Goal: Task Accomplishment & Management: Manage account settings

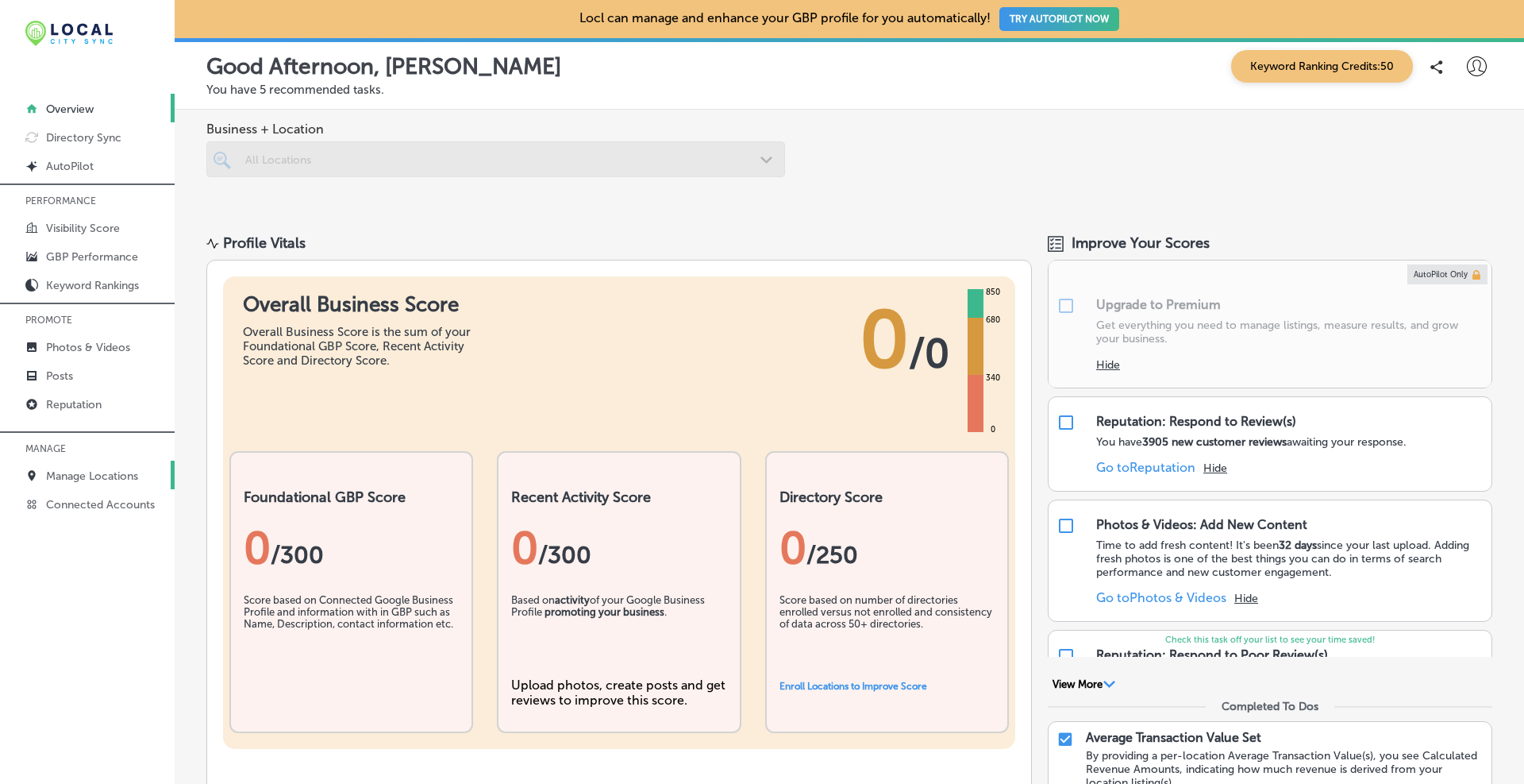
click at [102, 470] on p "Manage Locations" at bounding box center [92, 476] width 92 height 14
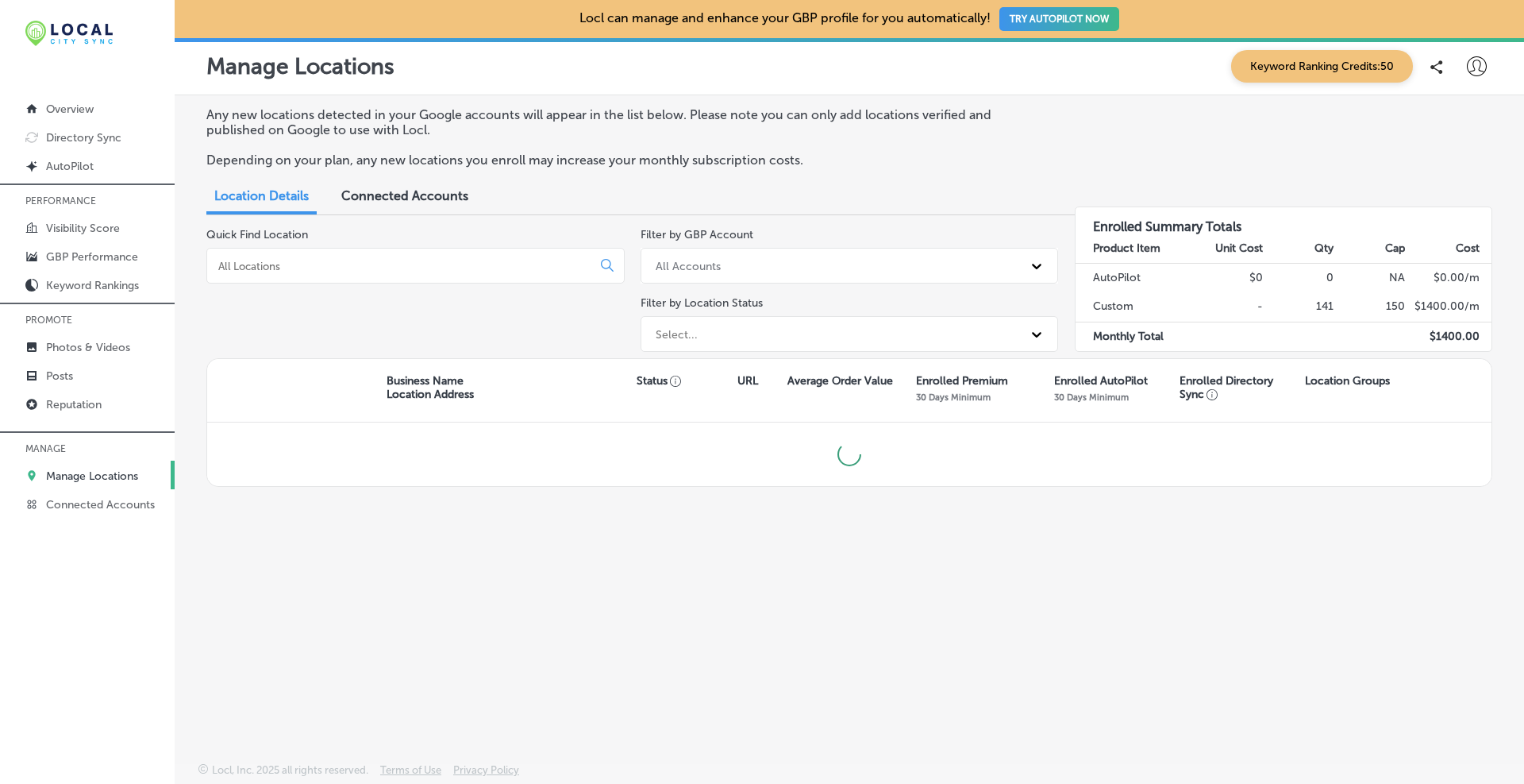
click at [305, 265] on input at bounding box center [403, 266] width 371 height 15
type input "brandon j. broderick at law"
type input "toms"
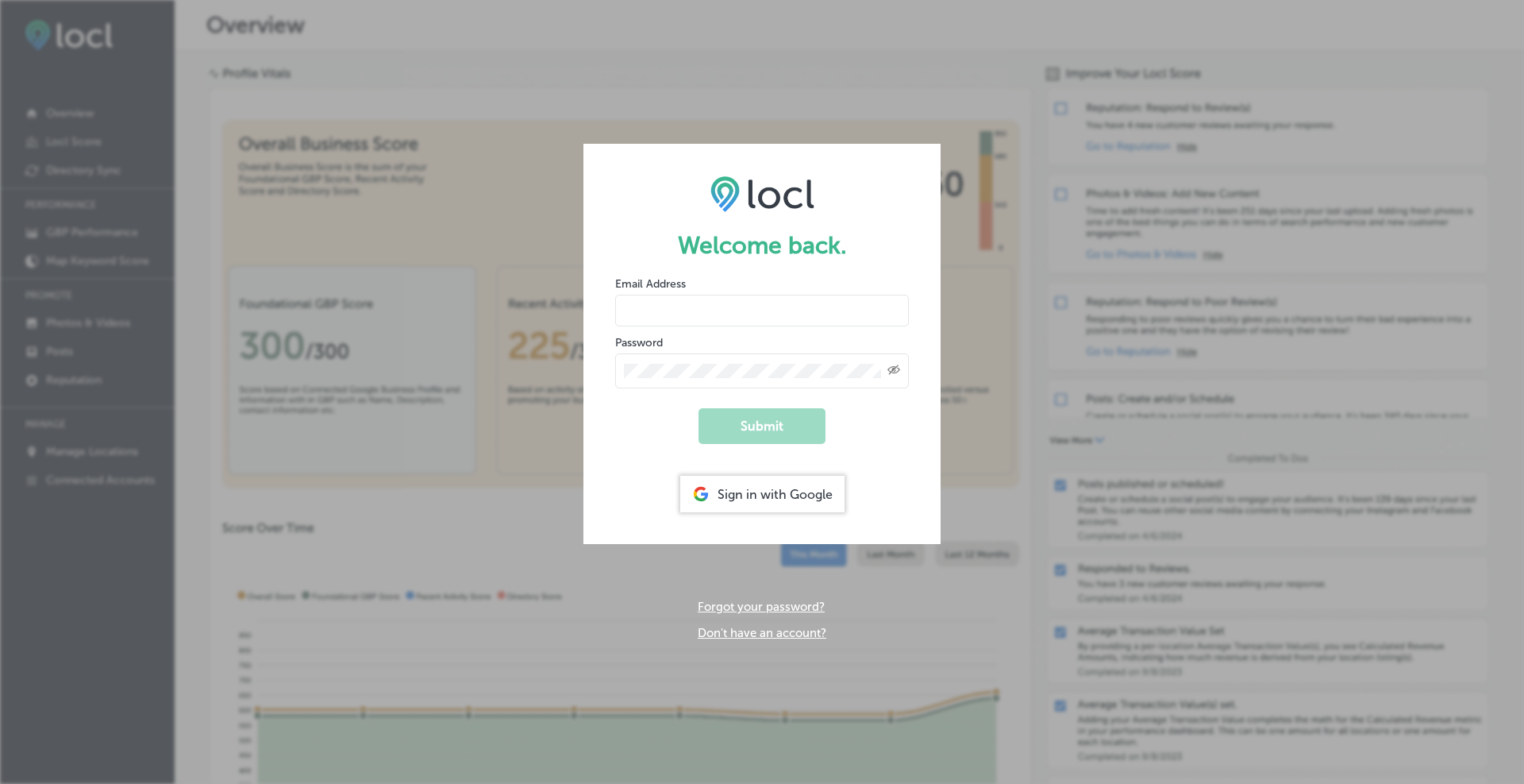
click at [747, 316] on input "email" at bounding box center [762, 310] width 293 height 31
type input "[EMAIL_ADDRESS][DOMAIN_NAME]"
click at [699, 408] on button "Submit" at bounding box center [762, 425] width 127 height 36
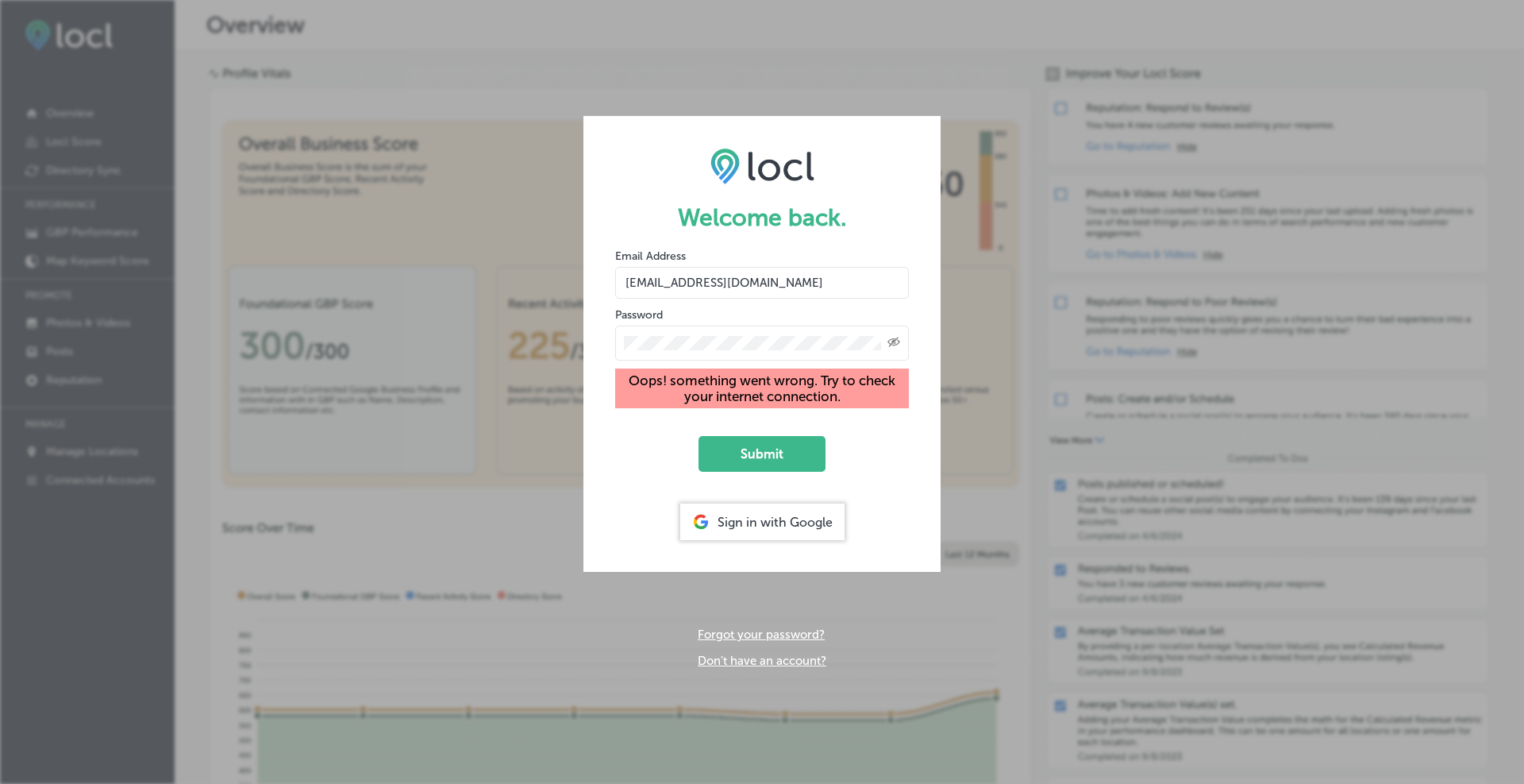
click at [773, 522] on div "Sign in with Google" at bounding box center [762, 521] width 164 height 36
click at [766, 528] on div "Sign in with Google" at bounding box center [762, 521] width 164 height 36
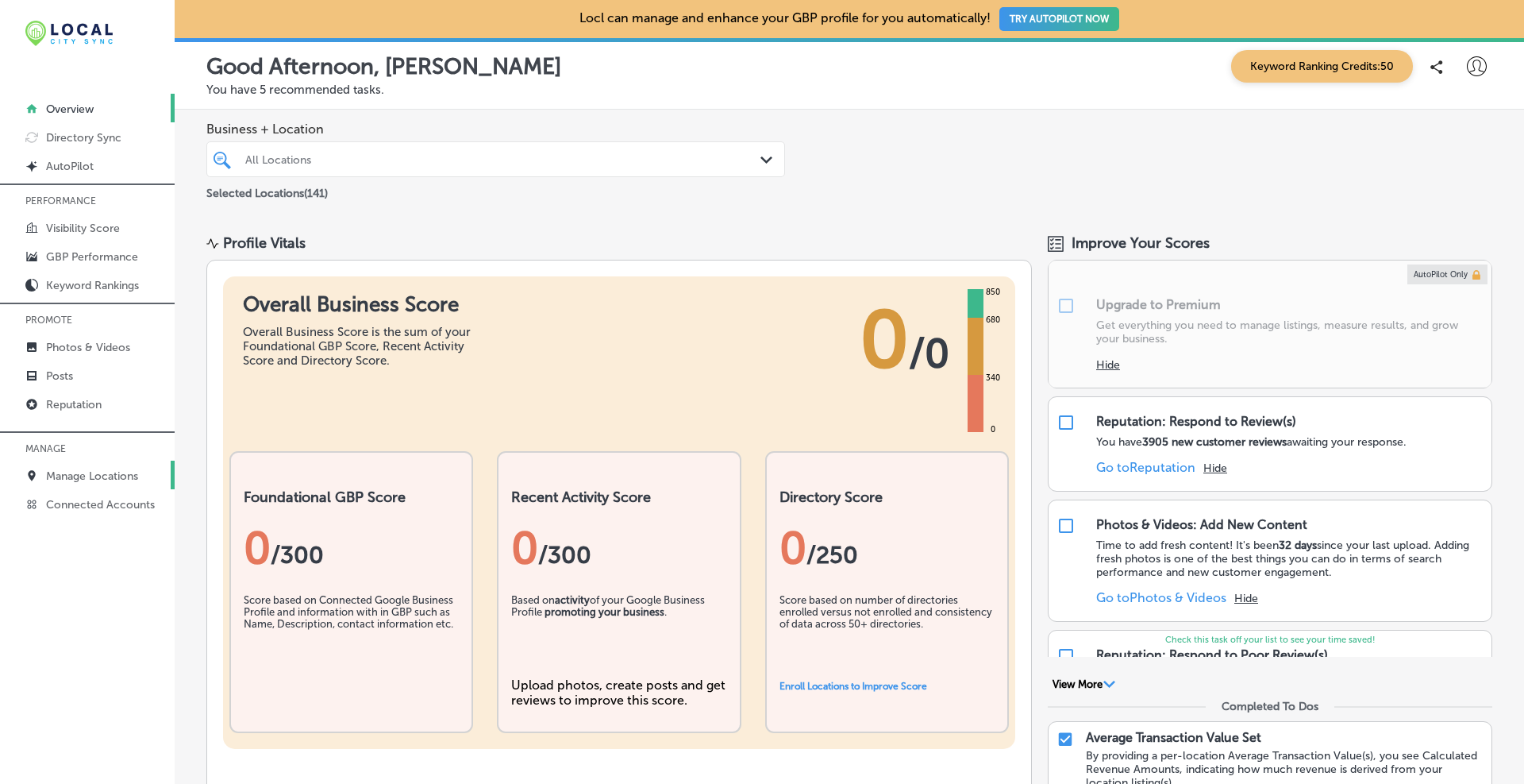
click at [96, 485] on link "Manage Locations" at bounding box center [87, 474] width 175 height 28
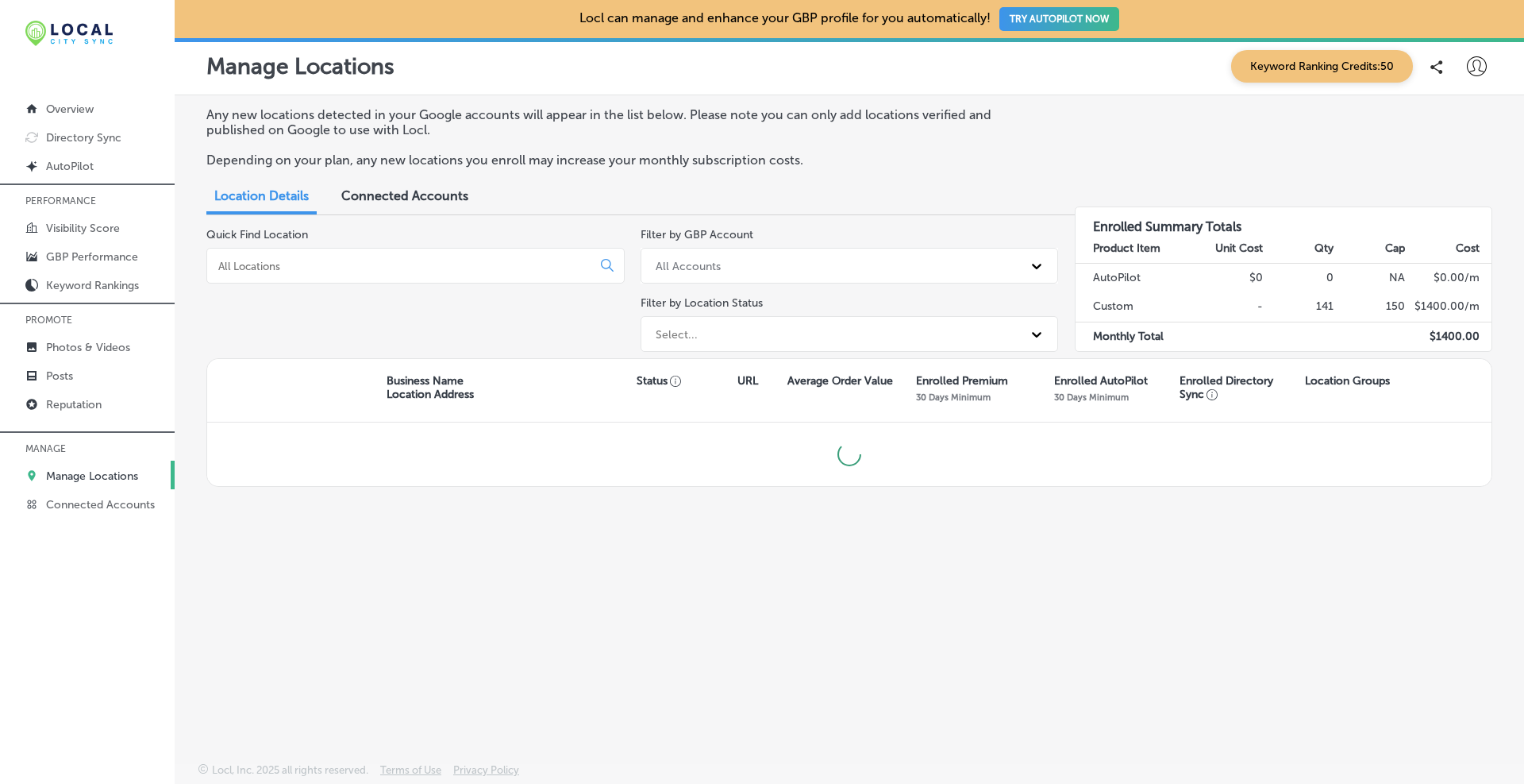
click at [343, 253] on div at bounding box center [415, 265] width 418 height 36
click at [341, 267] on input at bounding box center [403, 266] width 371 height 15
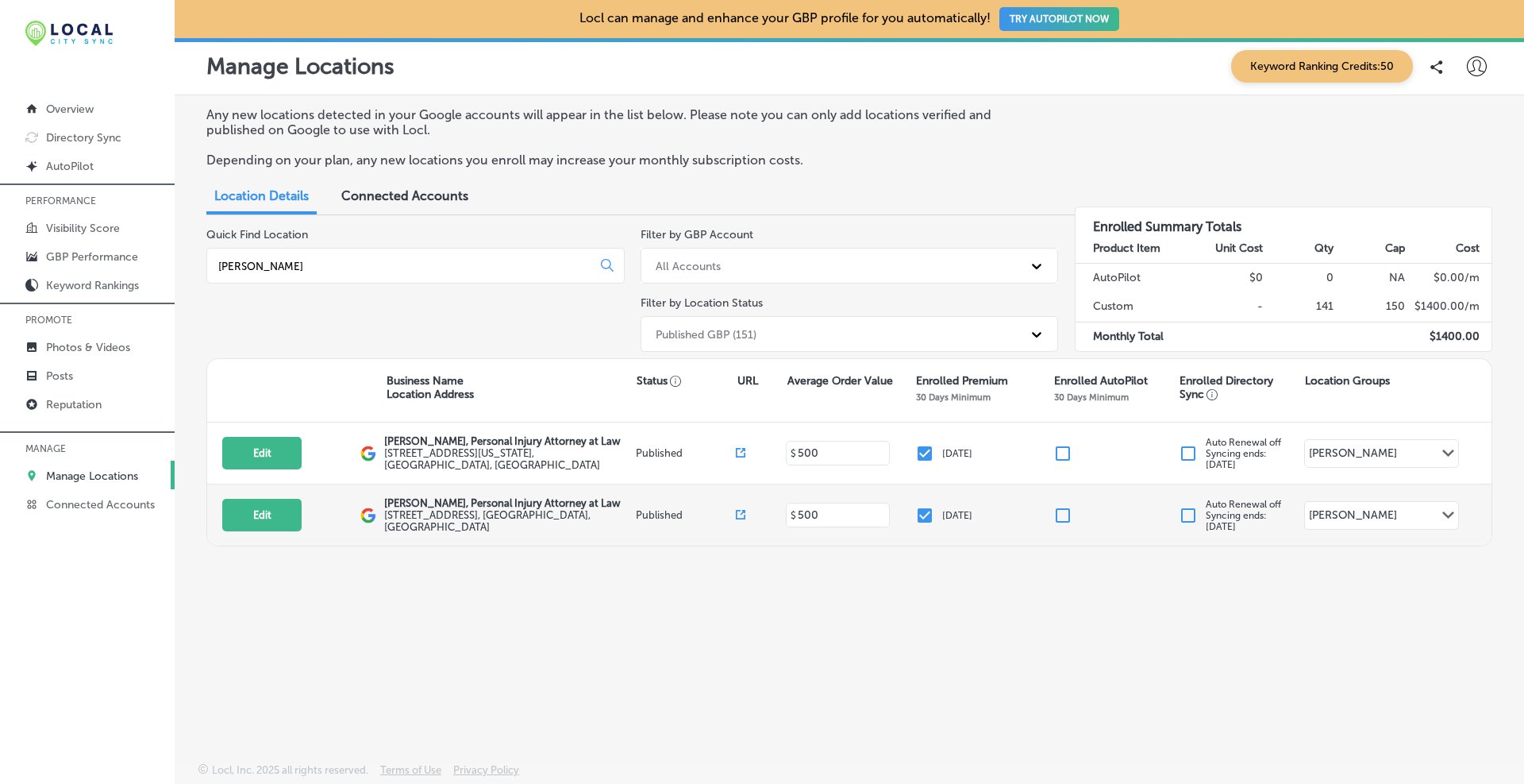
type input "tom"
click at [251, 520] on button "Edit" at bounding box center [261, 514] width 79 height 32
select select "US"
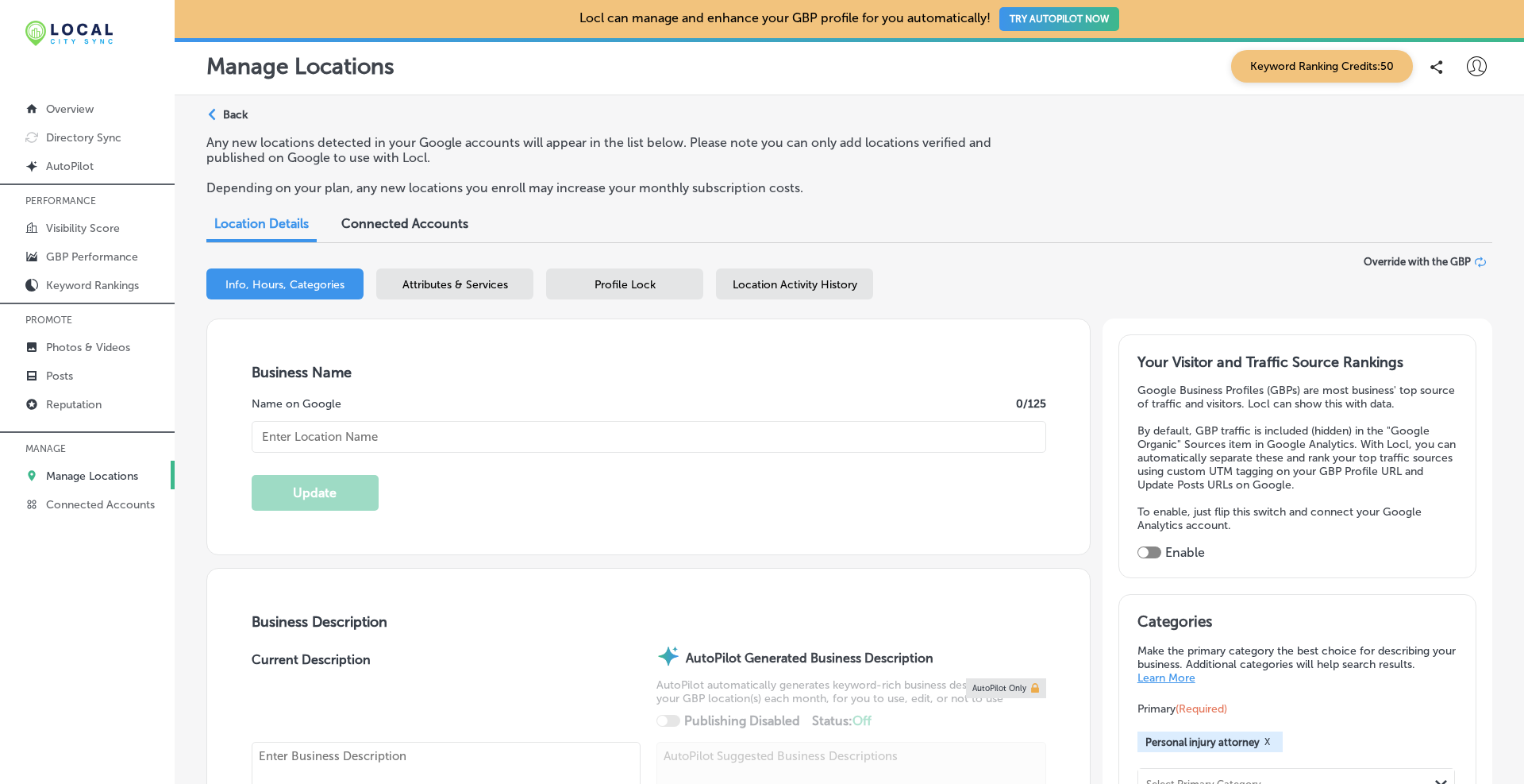
type textarea "At [PERSON_NAME], Personal Injury Attorney at Law, our Toms River, [US_STATE] p…"
type input "[STREET_ADDRESS]"
type input "Toms River"
type input "08753"
type input "US"
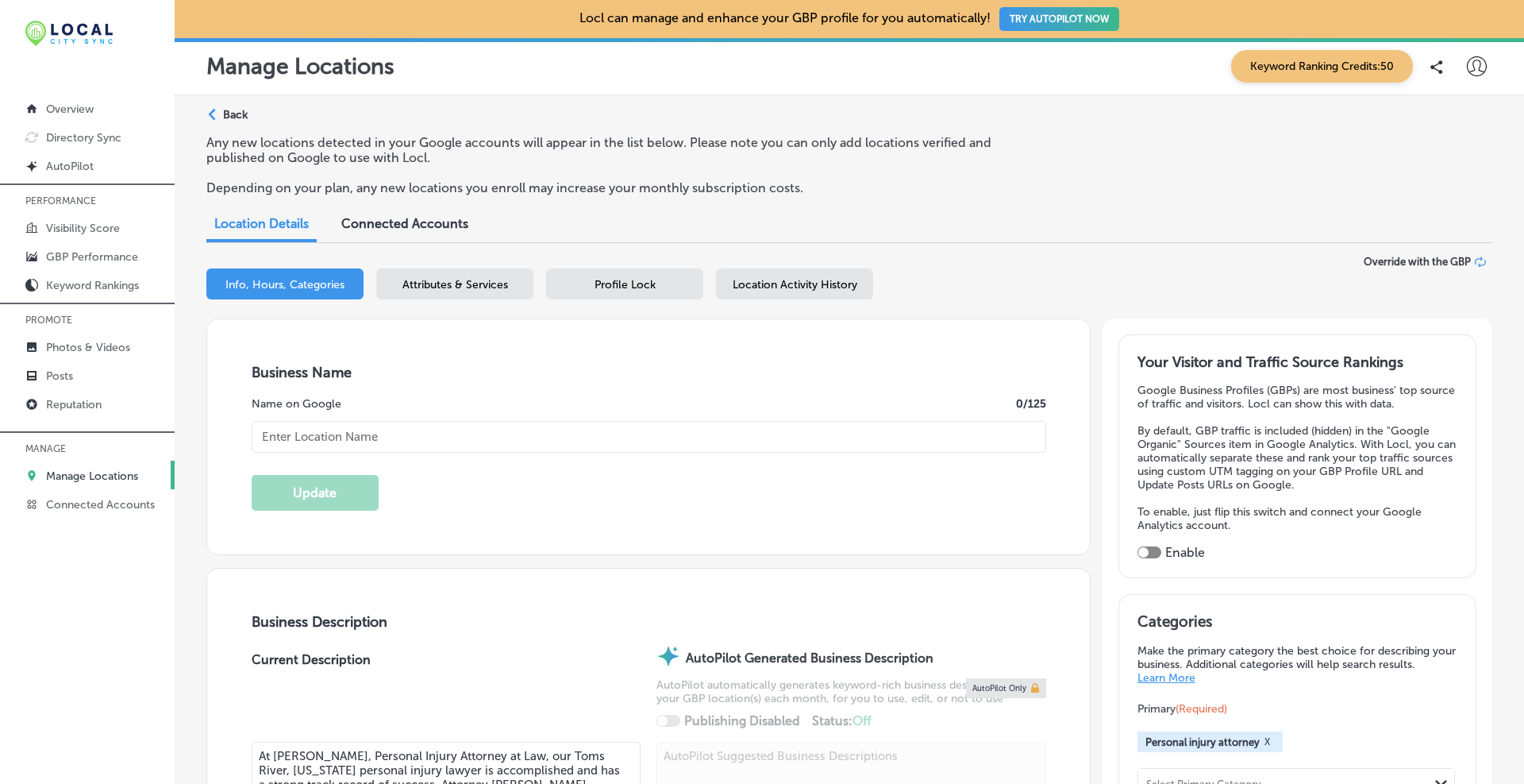
type input "[URL][DOMAIN_NAME]"
type input "[PERSON_NAME], Personal Injury Attorney at Law"
type input "[PHONE_NUMBER]"
click at [602, 433] on input "[PERSON_NAME], Personal Injury Attorney at Law" at bounding box center [648, 436] width 795 height 31
click at [1475, 256] on icon at bounding box center [1480, 261] width 11 height 11
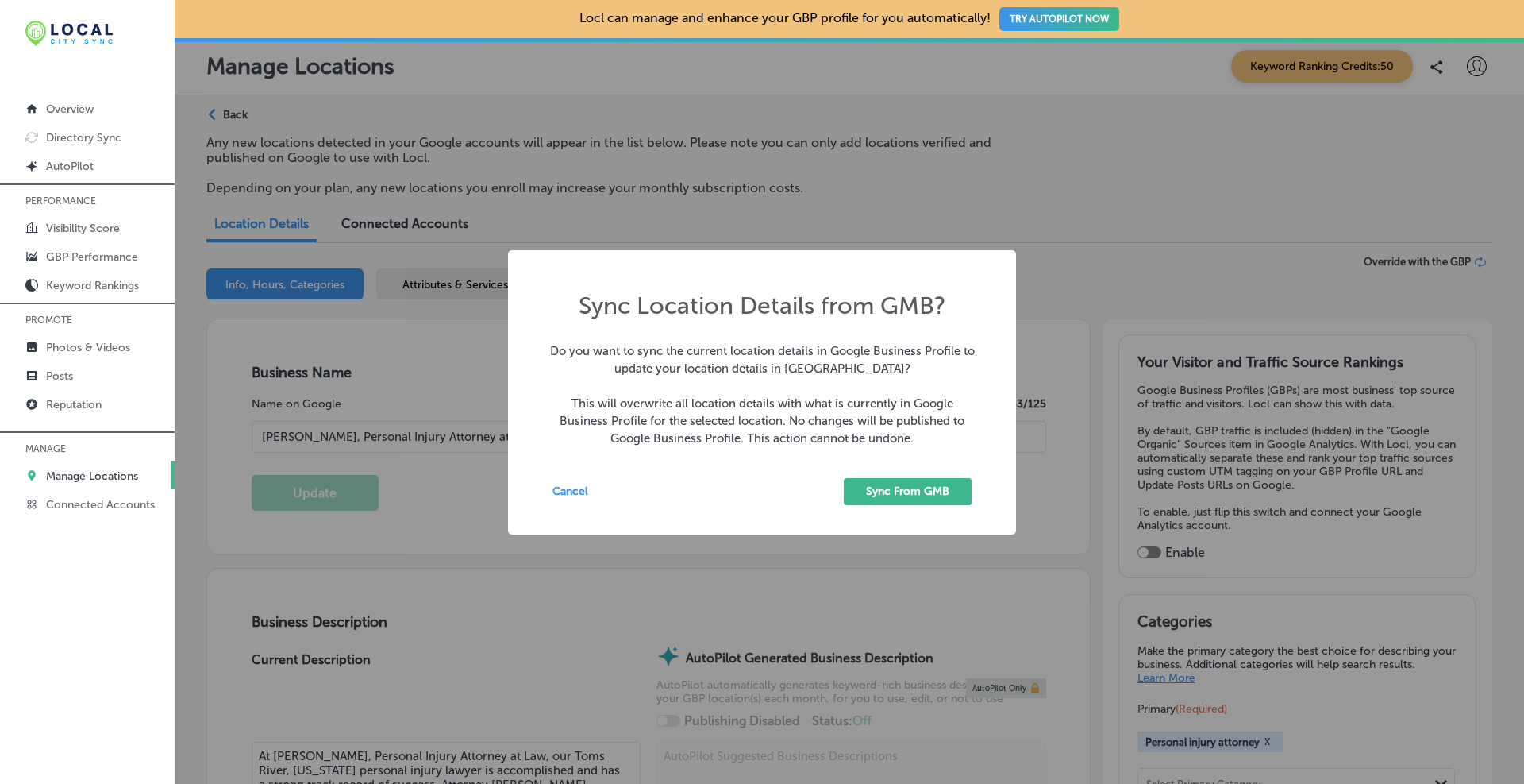
click at [933, 488] on button "Sync From GMB" at bounding box center [907, 492] width 128 height 27
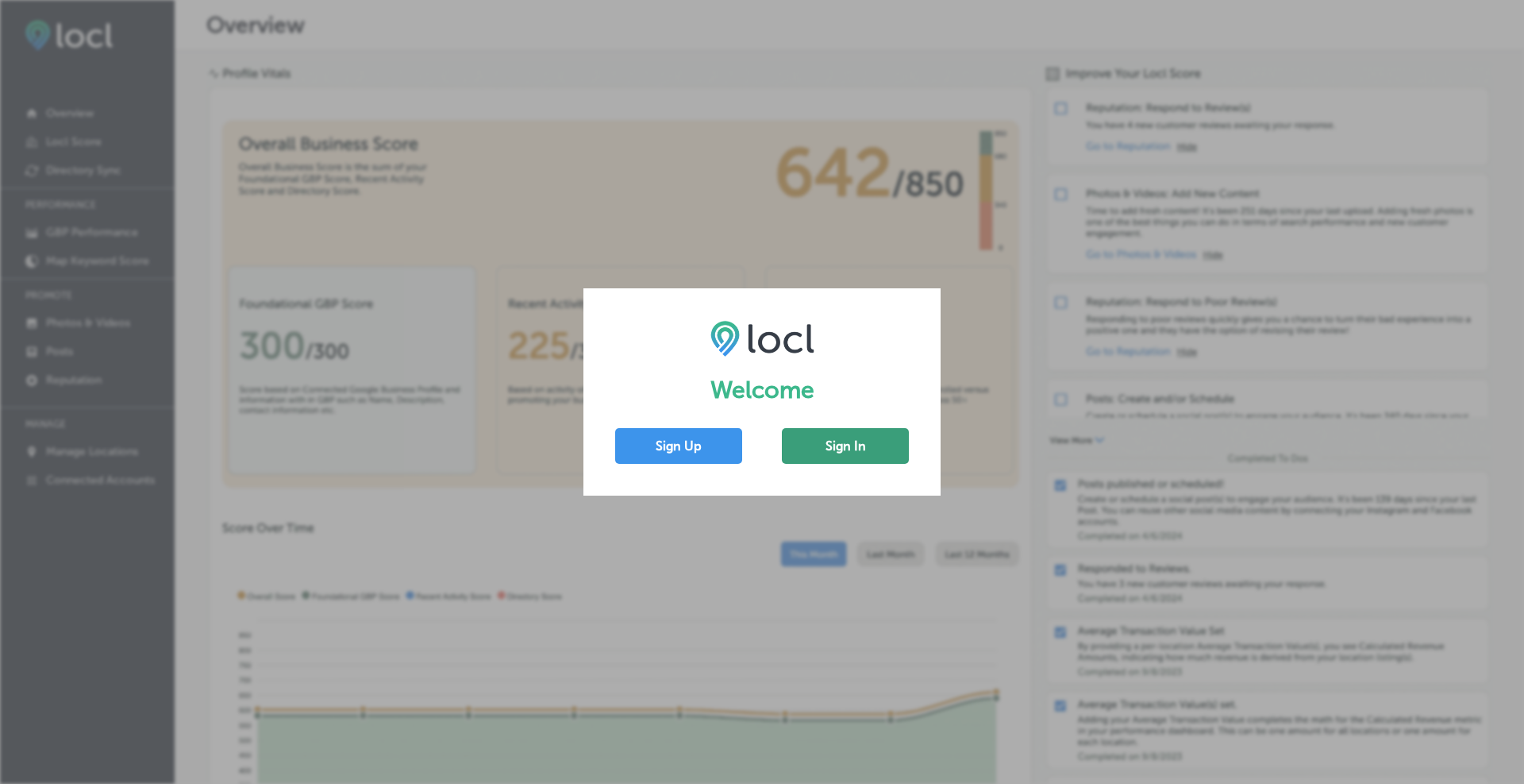
click at [842, 452] on button "Sign In" at bounding box center [846, 446] width 127 height 36
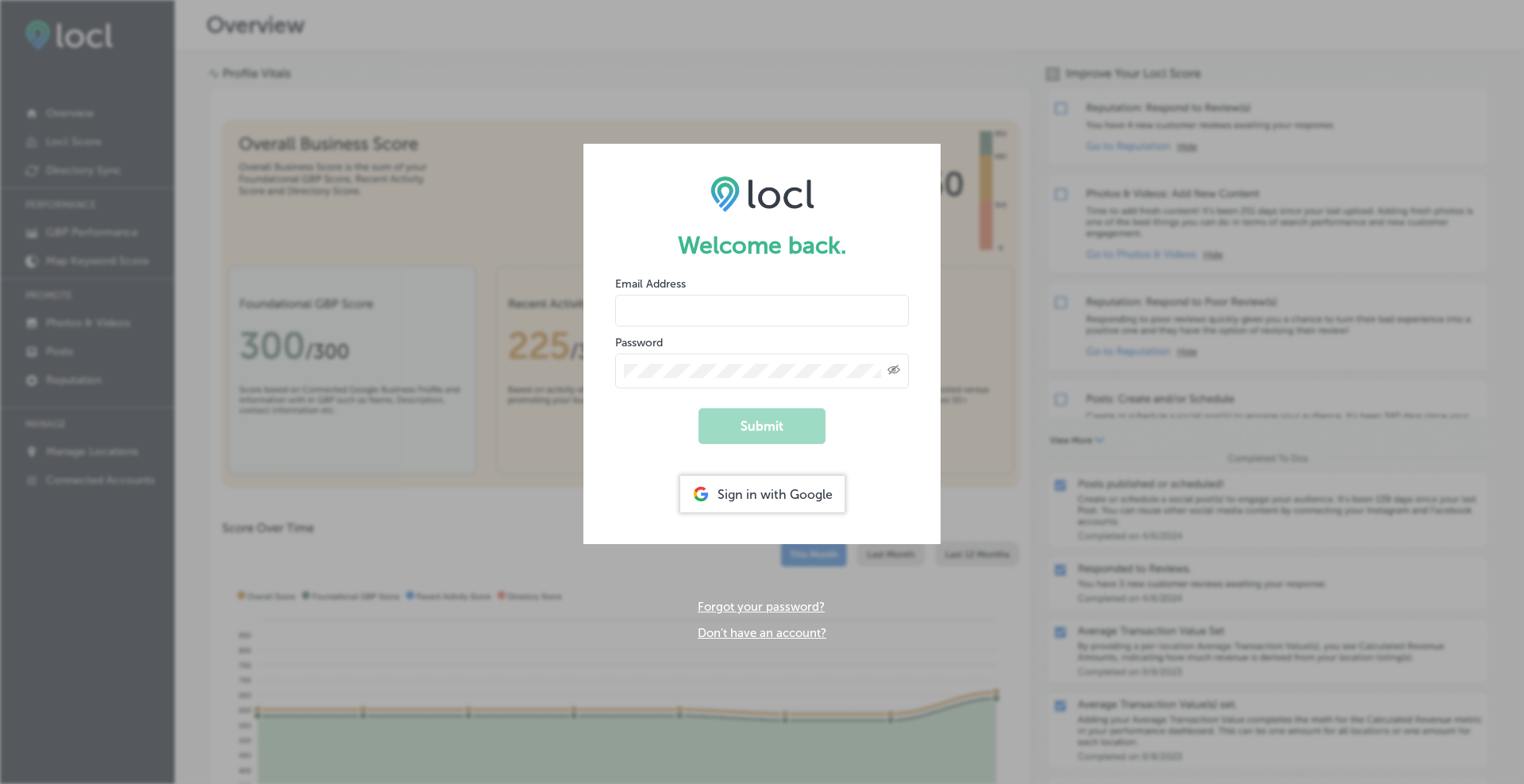
drag, startPoint x: 750, startPoint y: 513, endPoint x: 753, endPoint y: 493, distance: 20.2
click at [750, 516] on form "Welcome back. Email Address Password Created with Sketch. Submit Sign in with G…" at bounding box center [762, 343] width 357 height 400
click at [753, 485] on div "Sign in with Google" at bounding box center [762, 493] width 164 height 36
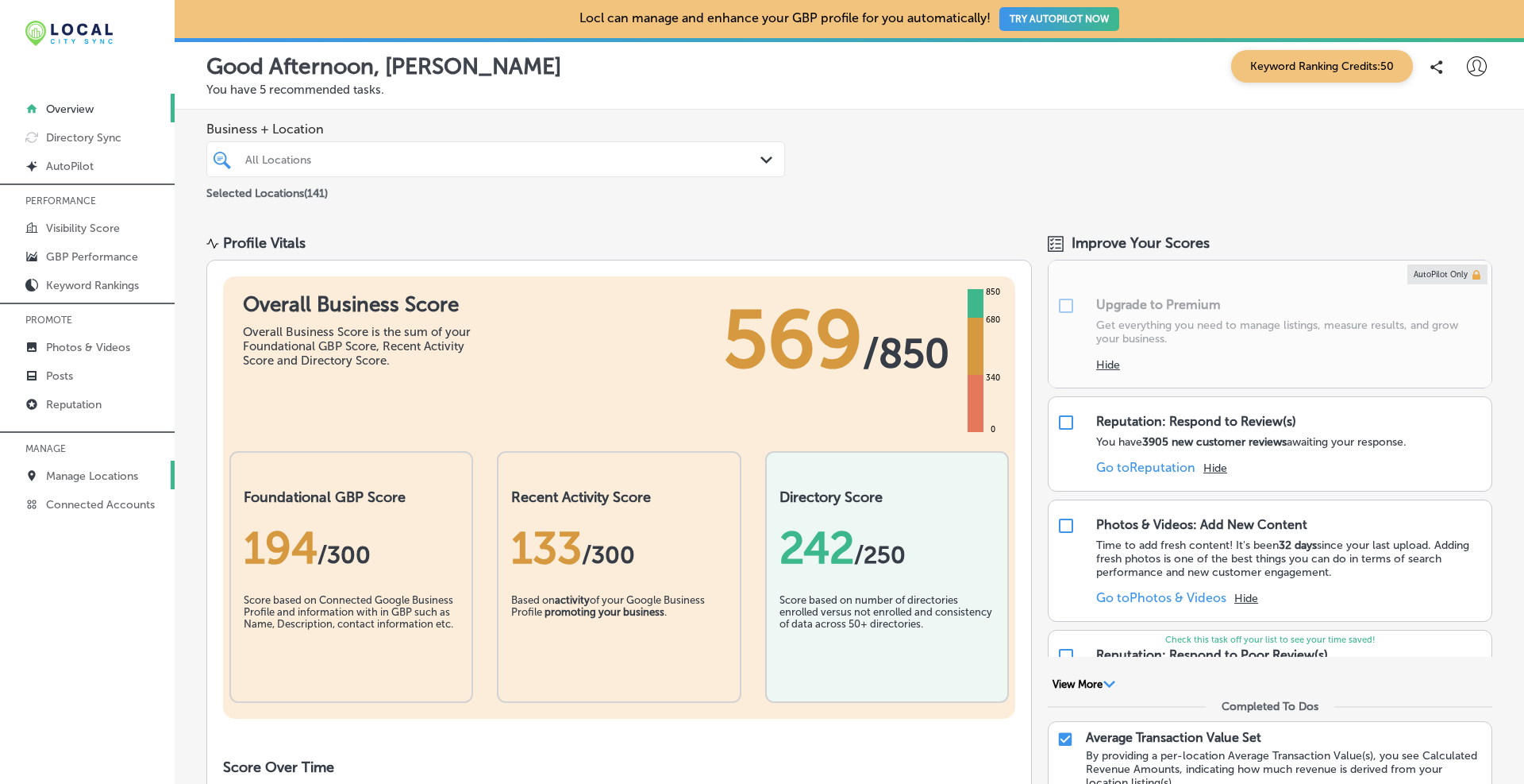
click at [76, 481] on p "Manage Locations" at bounding box center [92, 476] width 92 height 14
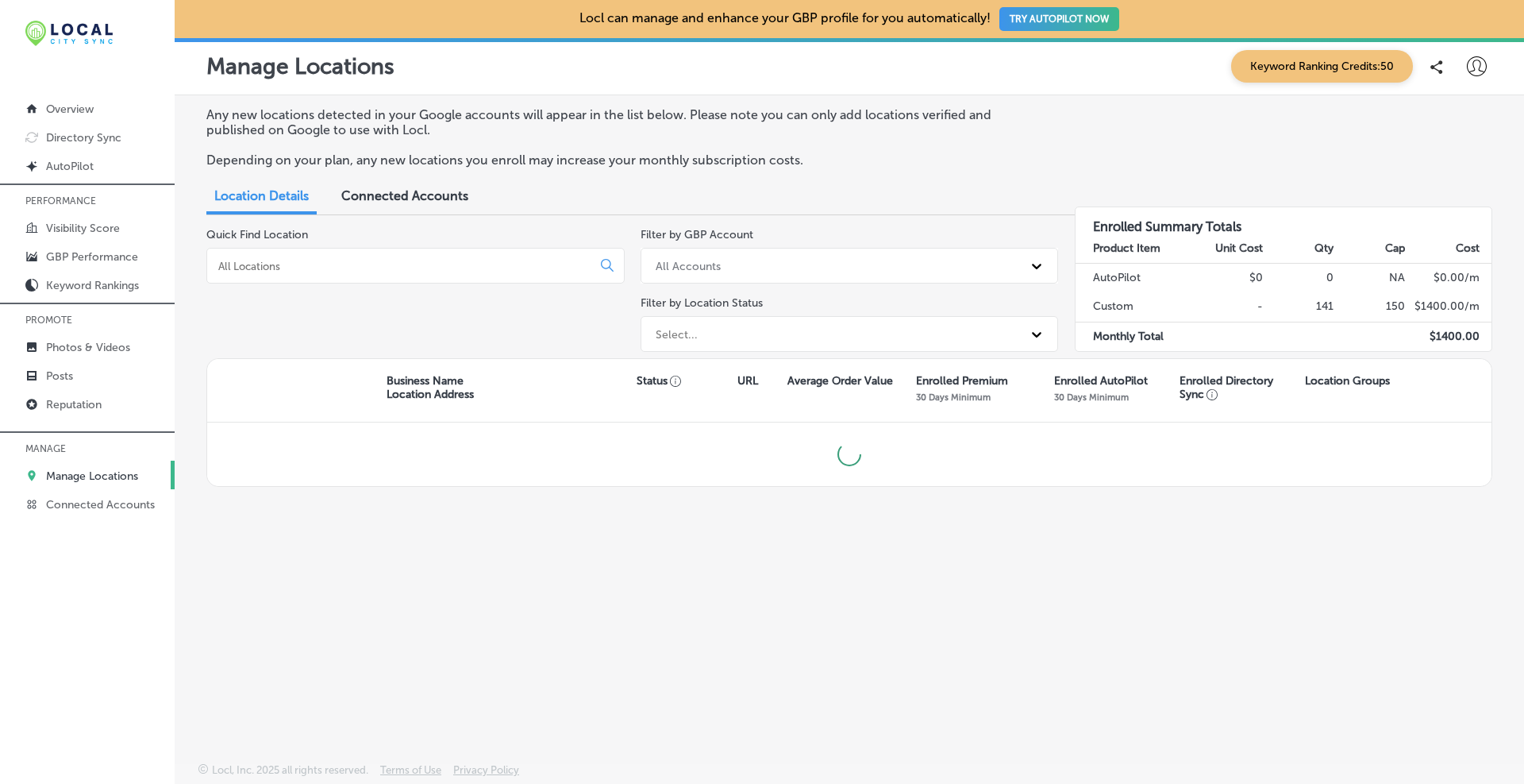
click at [319, 275] on div at bounding box center [415, 265] width 418 height 36
click at [318, 271] on input at bounding box center [403, 266] width 371 height 15
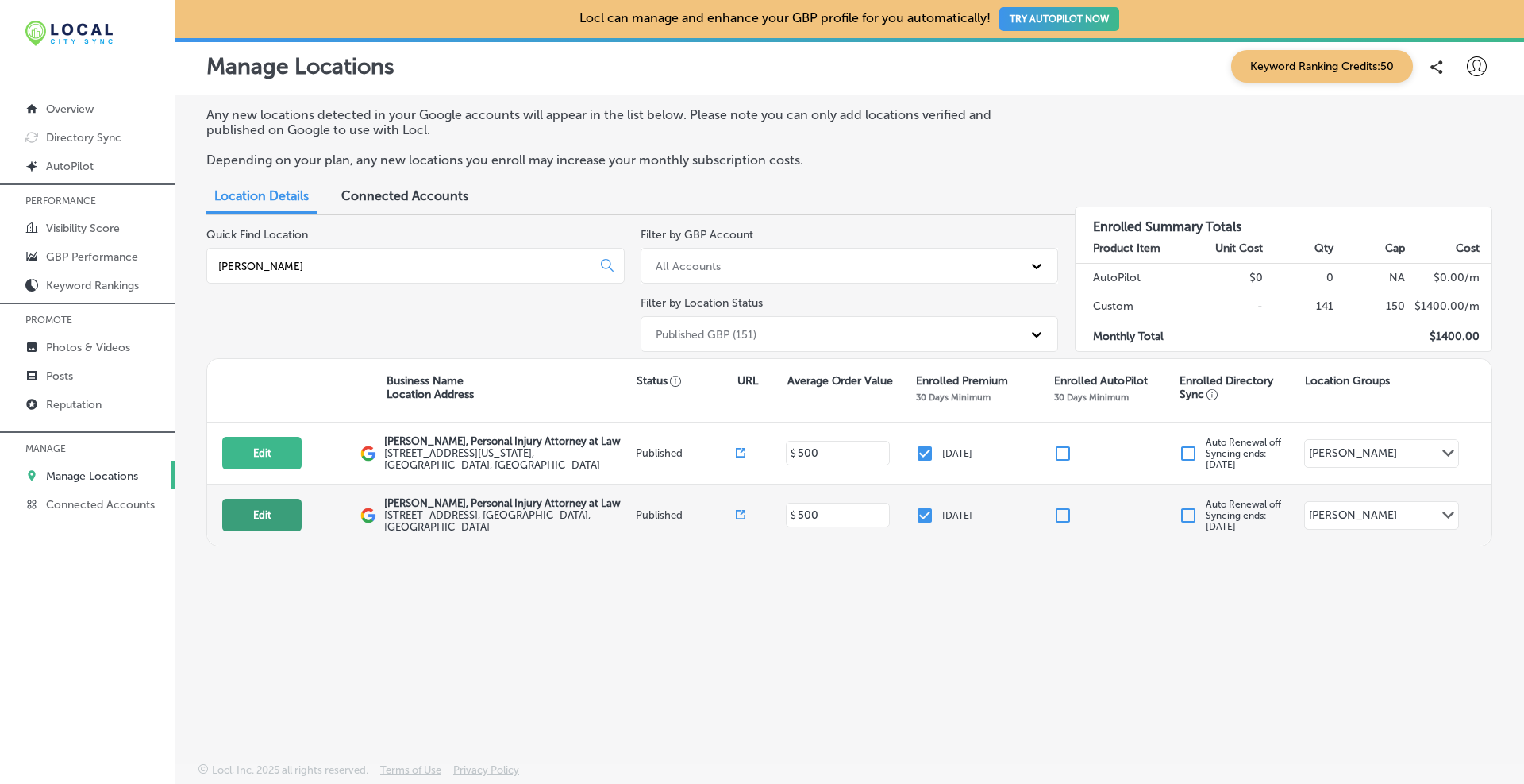
type input "[PERSON_NAME]"
click at [273, 517] on button "Edit" at bounding box center [261, 514] width 79 height 32
select select "US"
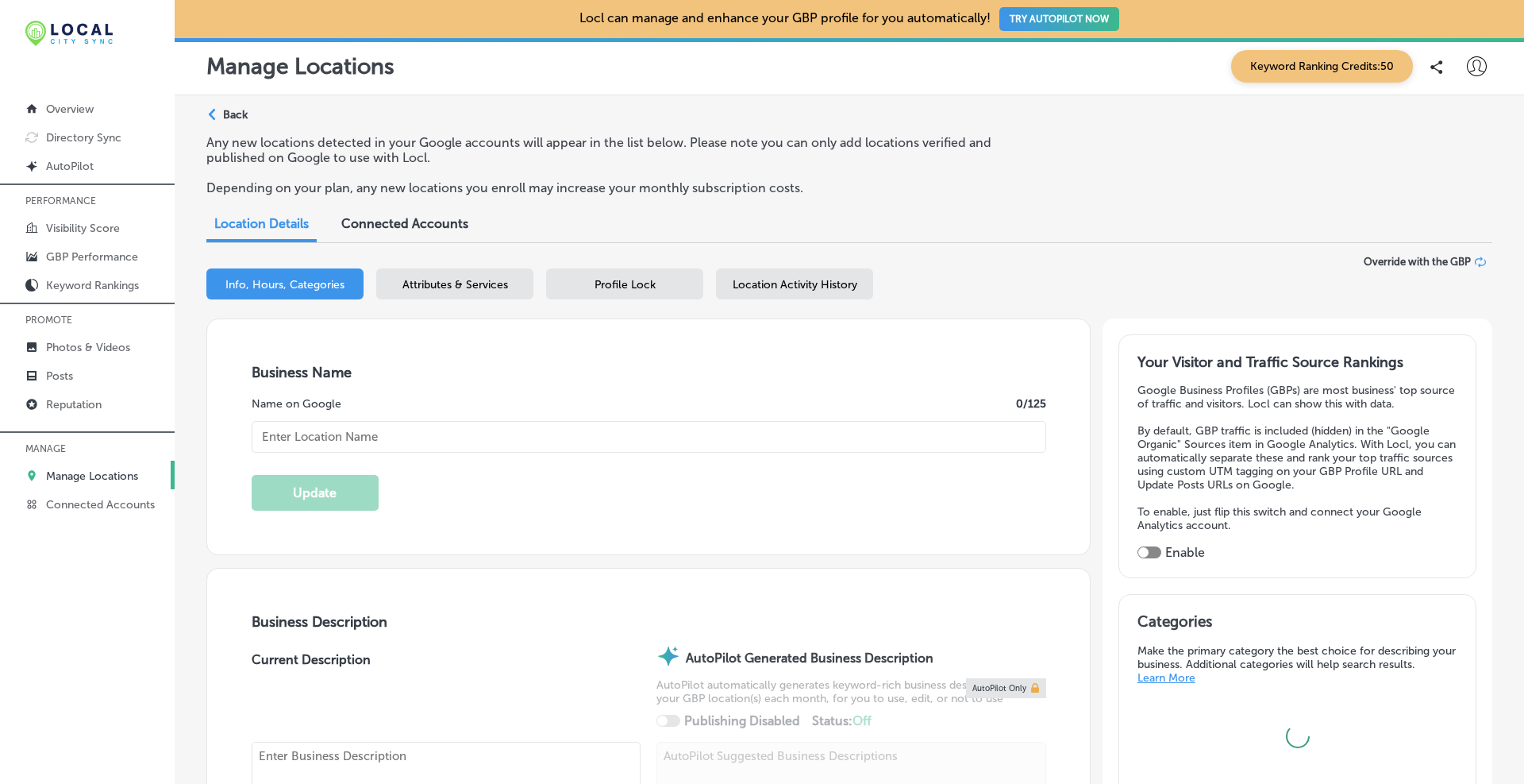
type input "[PERSON_NAME], Personal Injury Attorney at Law"
type input "[STREET_ADDRESS]"
type input "Toms River"
type input "08753"
type input "US"
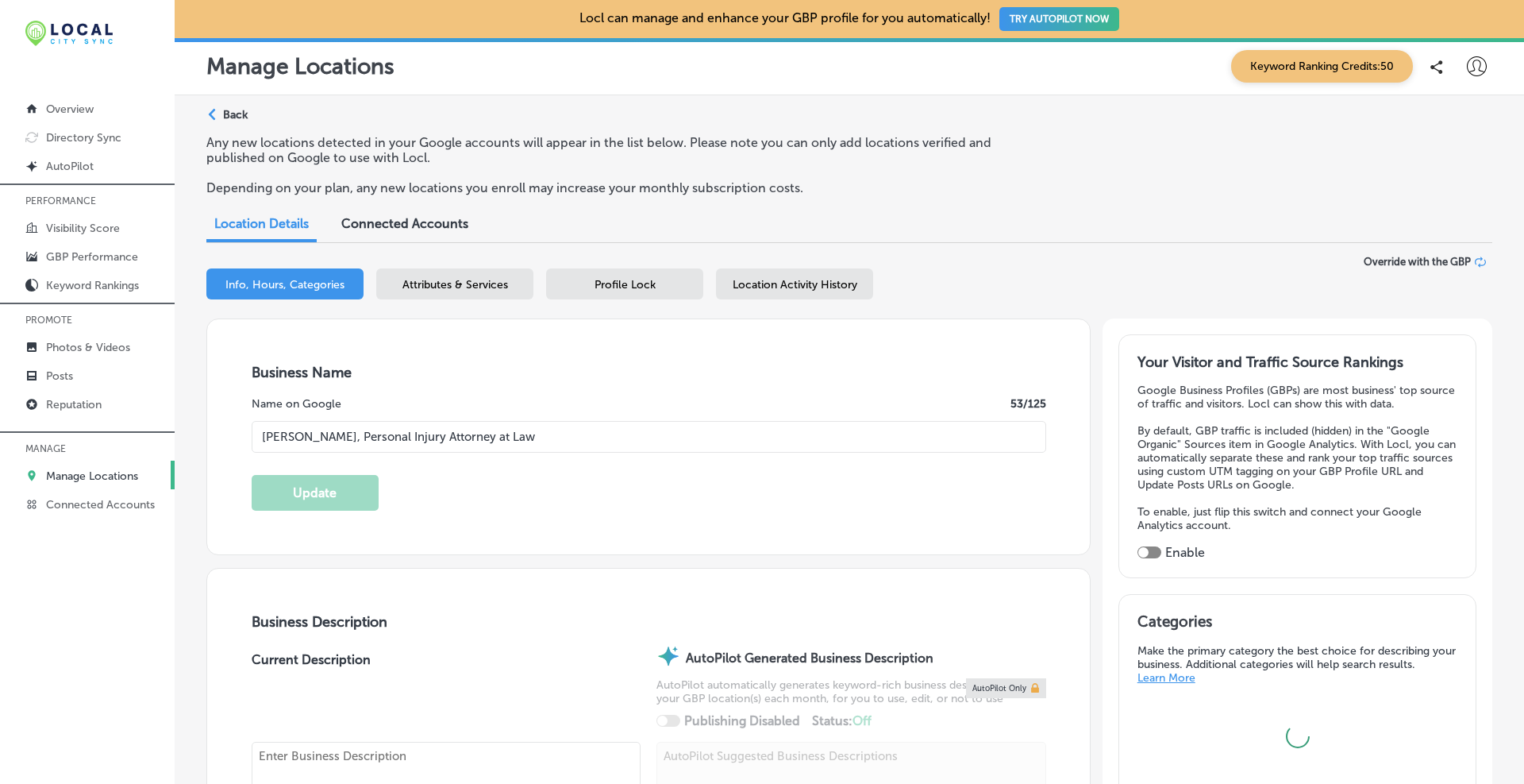
type input "[URL][DOMAIN_NAME]"
type textarea "At [PERSON_NAME], Personal Injury Attorney at Law, our Toms River, [US_STATE] p…"
type input "[PHONE_NUMBER]"
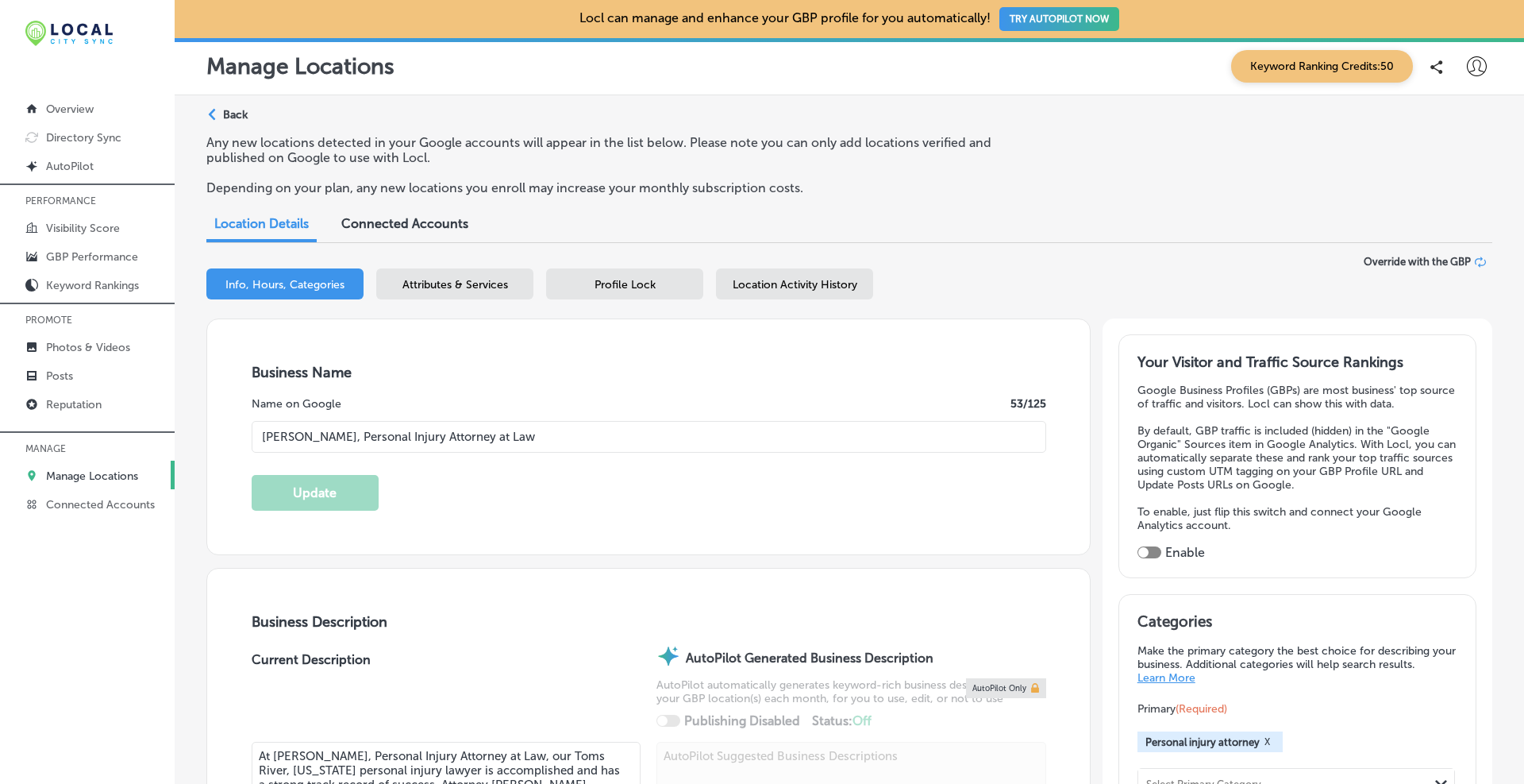
click at [1475, 258] on icon at bounding box center [1479, 260] width 8 height 8
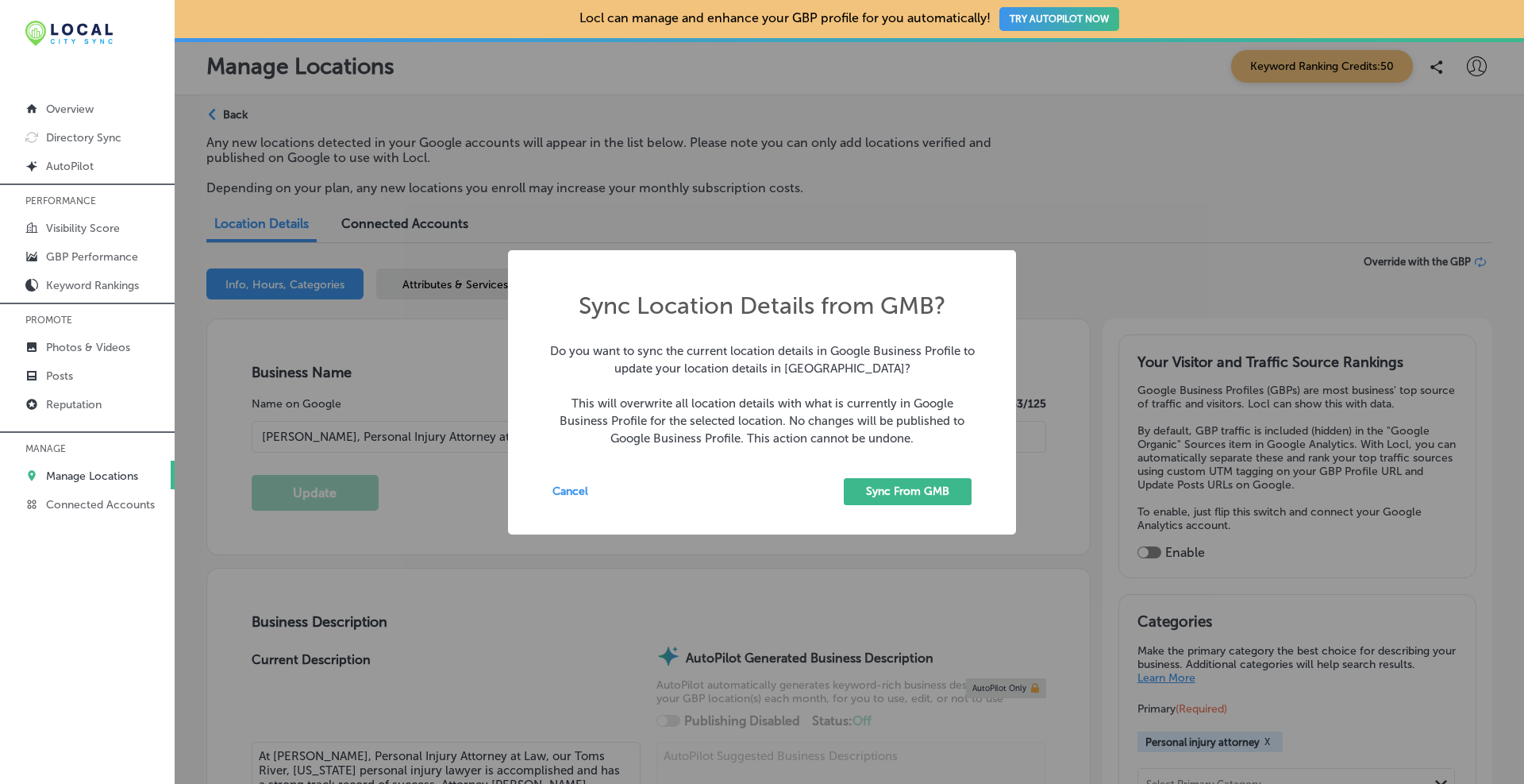
click at [899, 497] on button "Sync From GMB" at bounding box center [907, 492] width 128 height 27
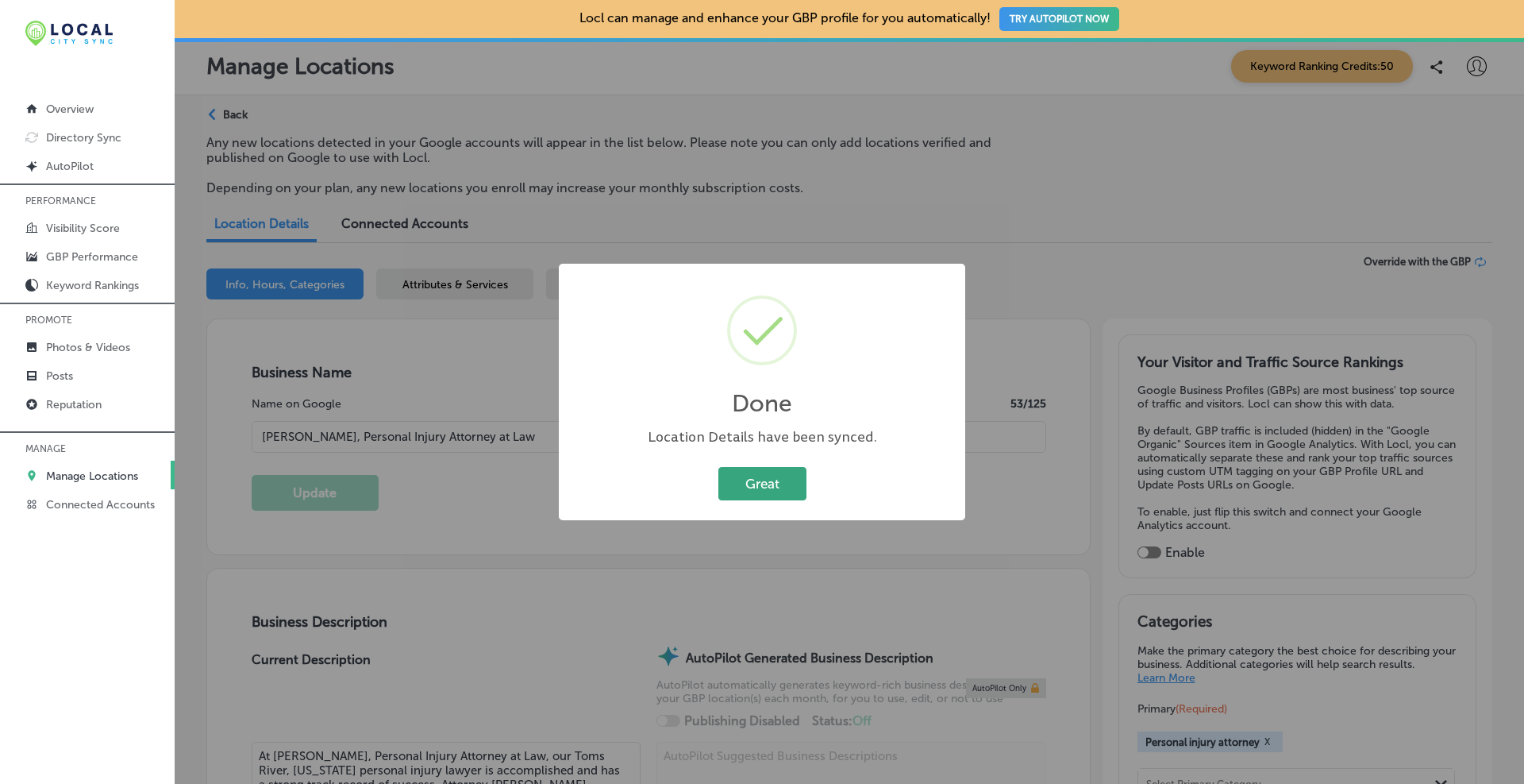
click at [762, 487] on button "Great" at bounding box center [762, 483] width 88 height 32
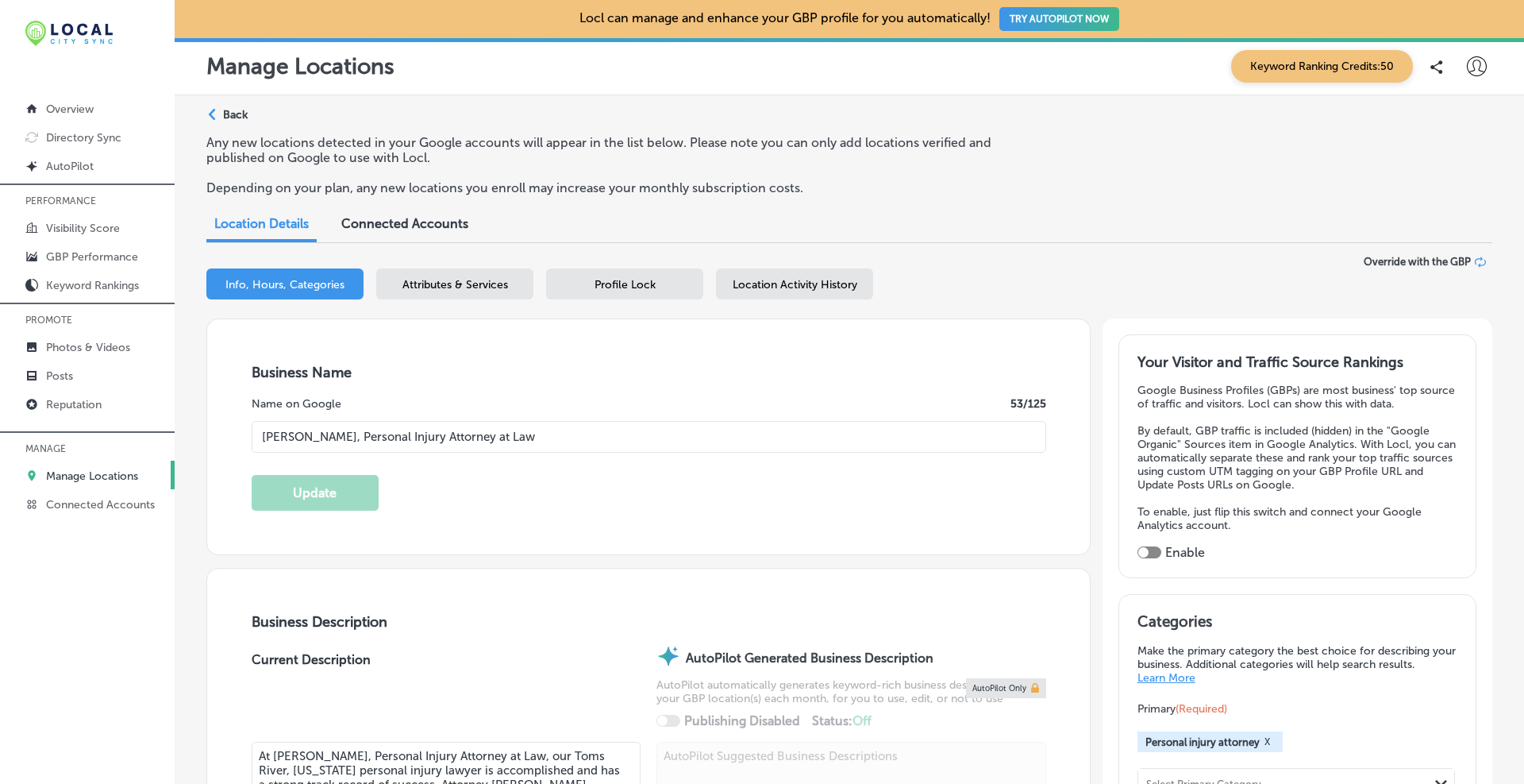
click at [691, 286] on div "Profile Lock" at bounding box center [625, 283] width 157 height 31
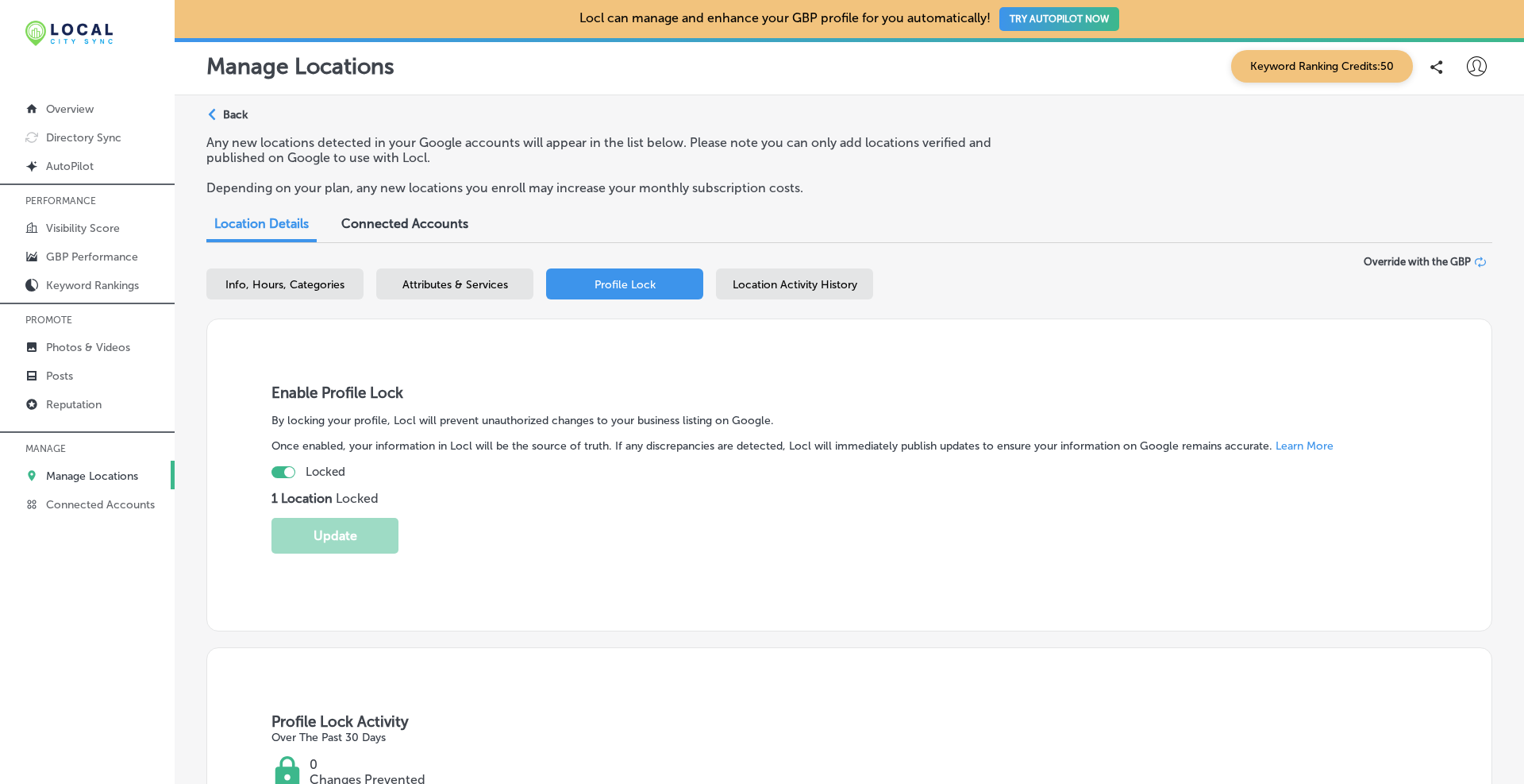
click at [282, 473] on div at bounding box center [283, 472] width 23 height 12
checkbox input "false"
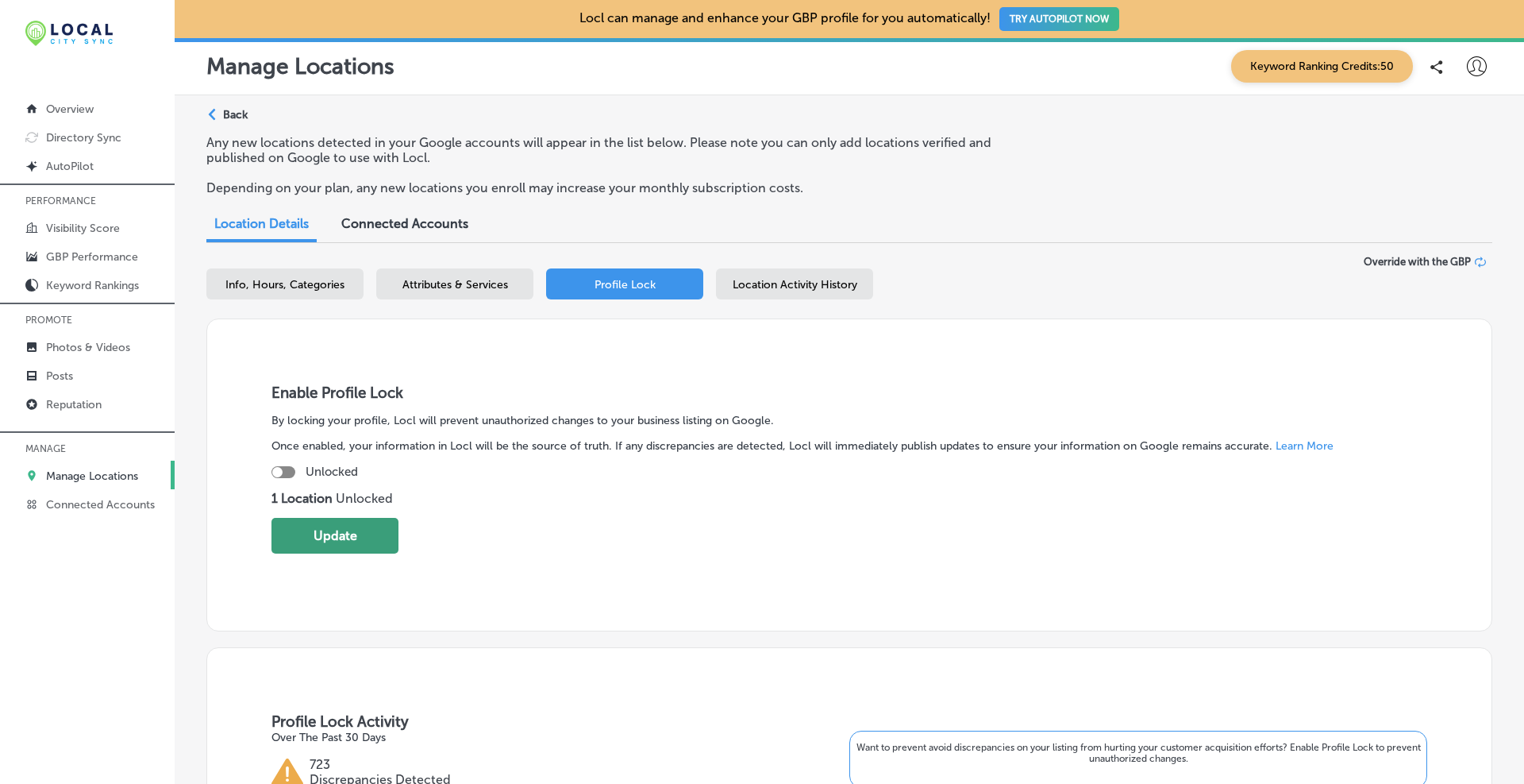
click at [301, 526] on button "Update" at bounding box center [335, 536] width 127 height 36
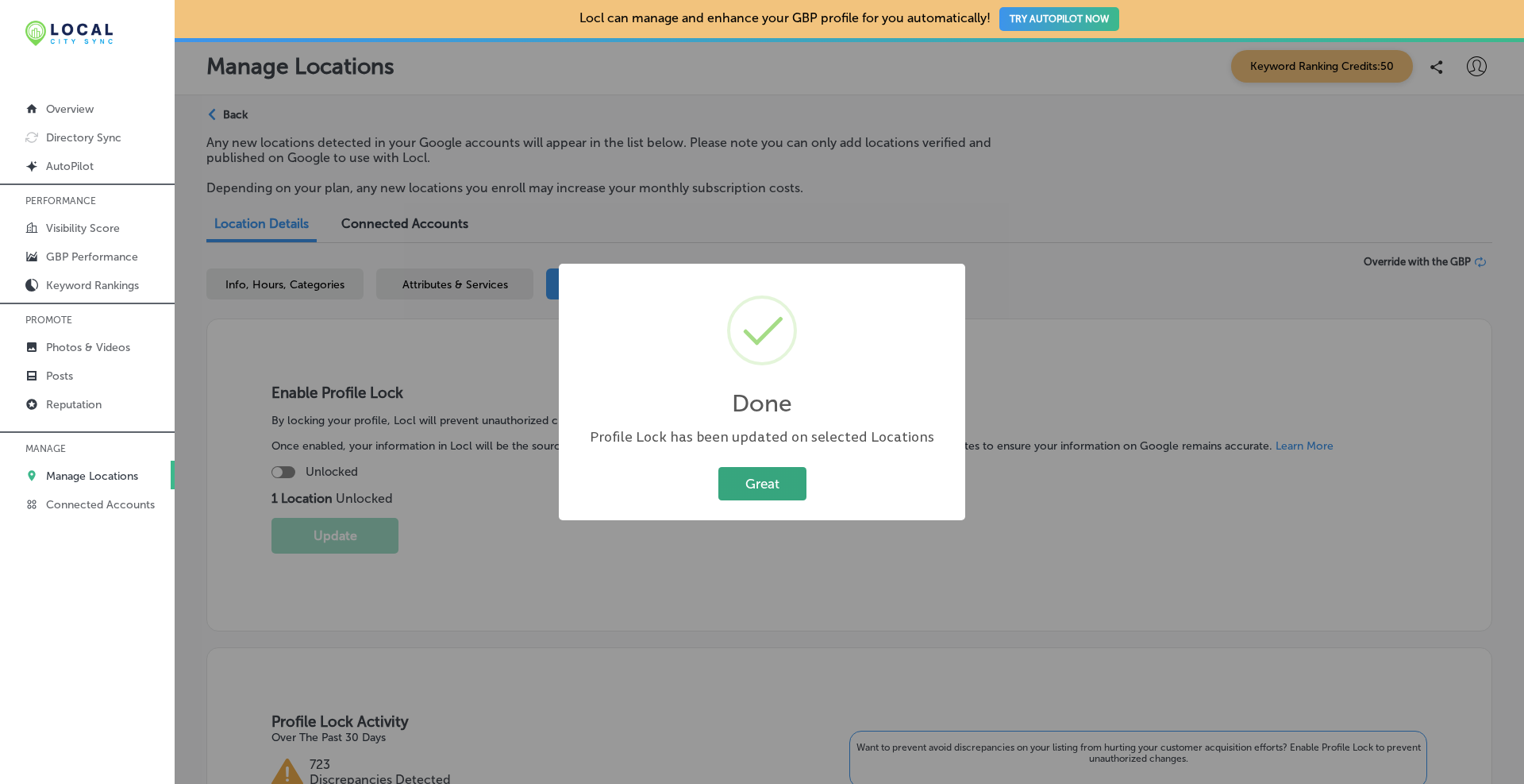
click at [772, 489] on button "Great" at bounding box center [762, 483] width 88 height 32
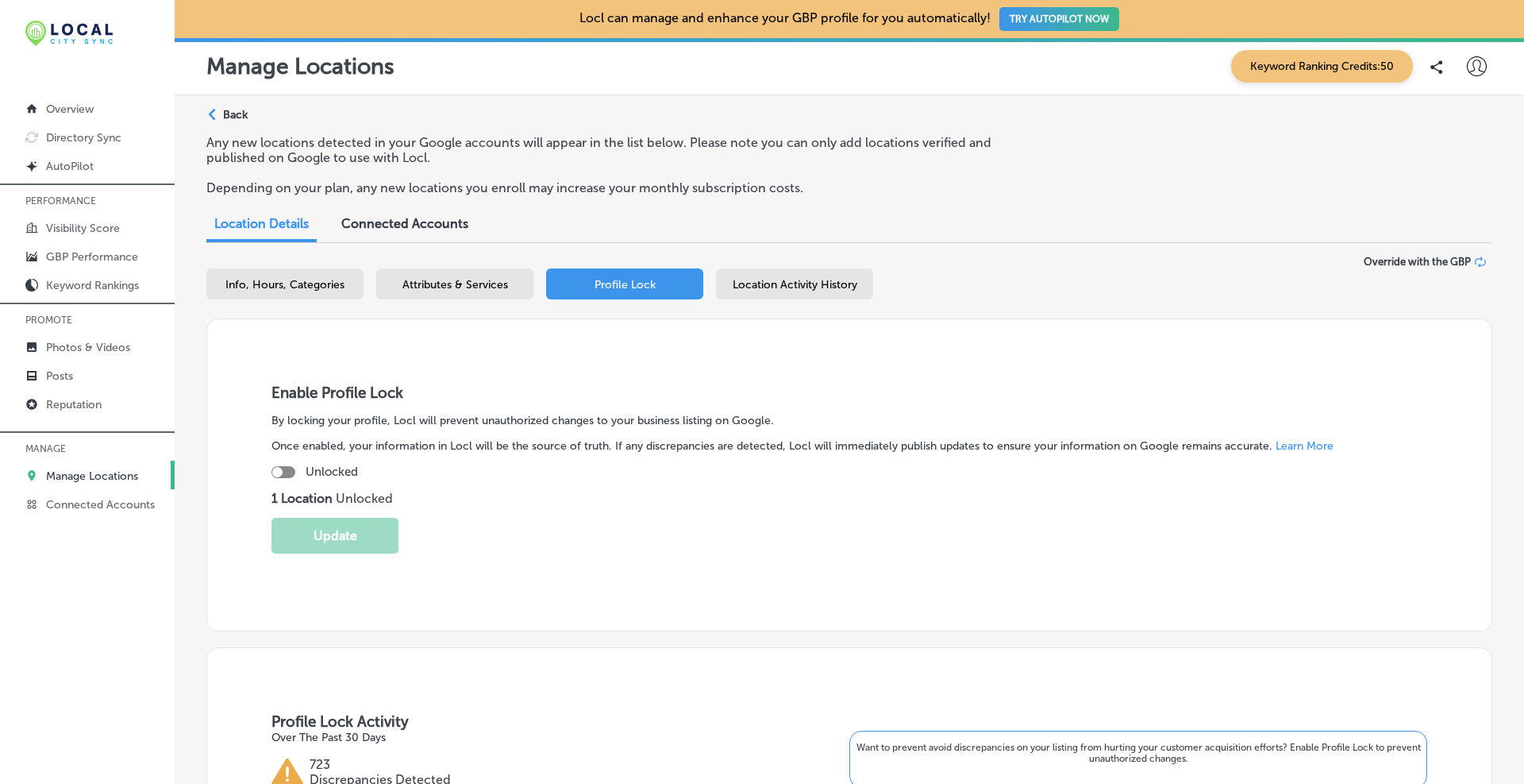
click at [1475, 262] on icon at bounding box center [1480, 261] width 11 height 11
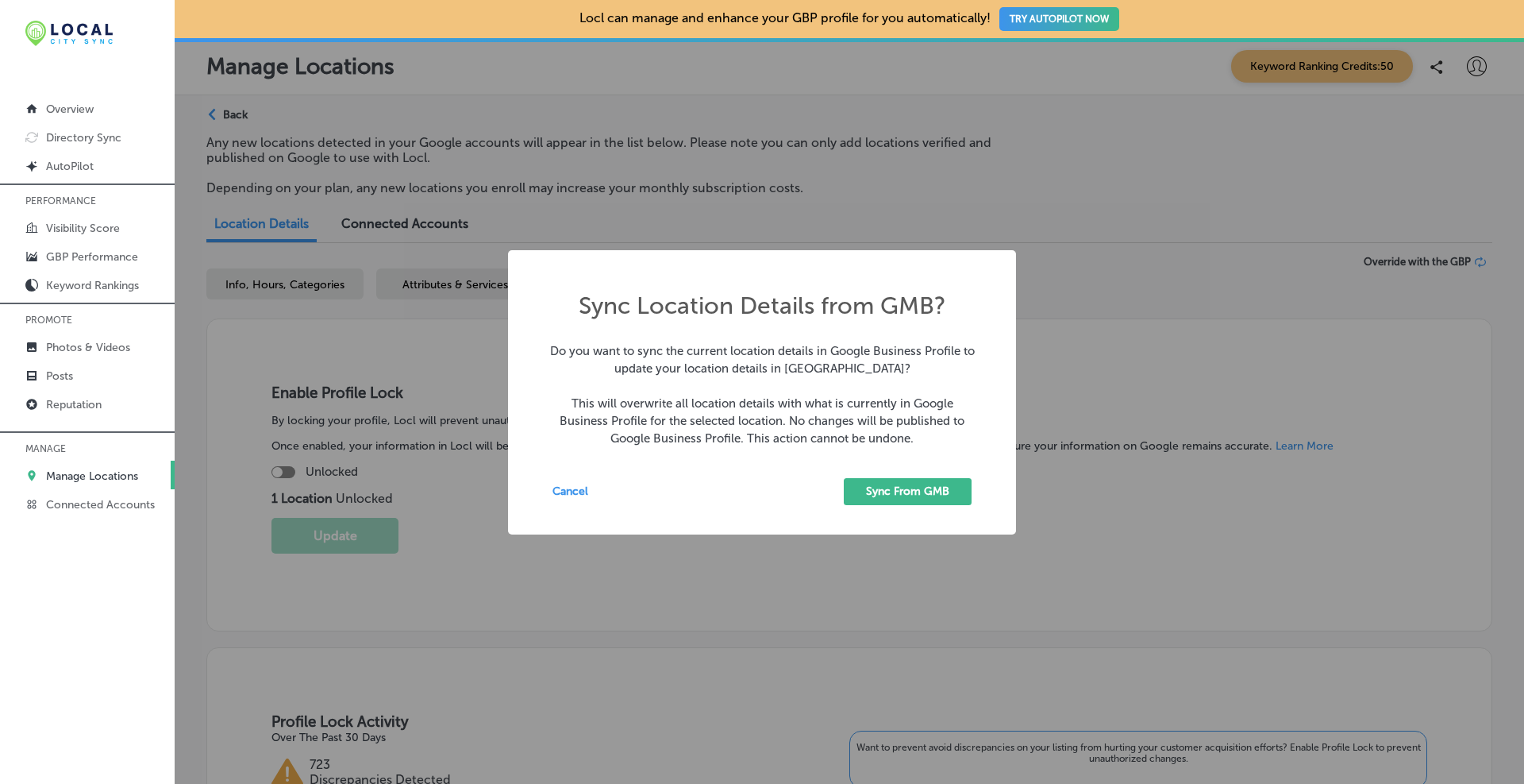
click at [897, 493] on button "Sync From GMB" at bounding box center [907, 492] width 128 height 27
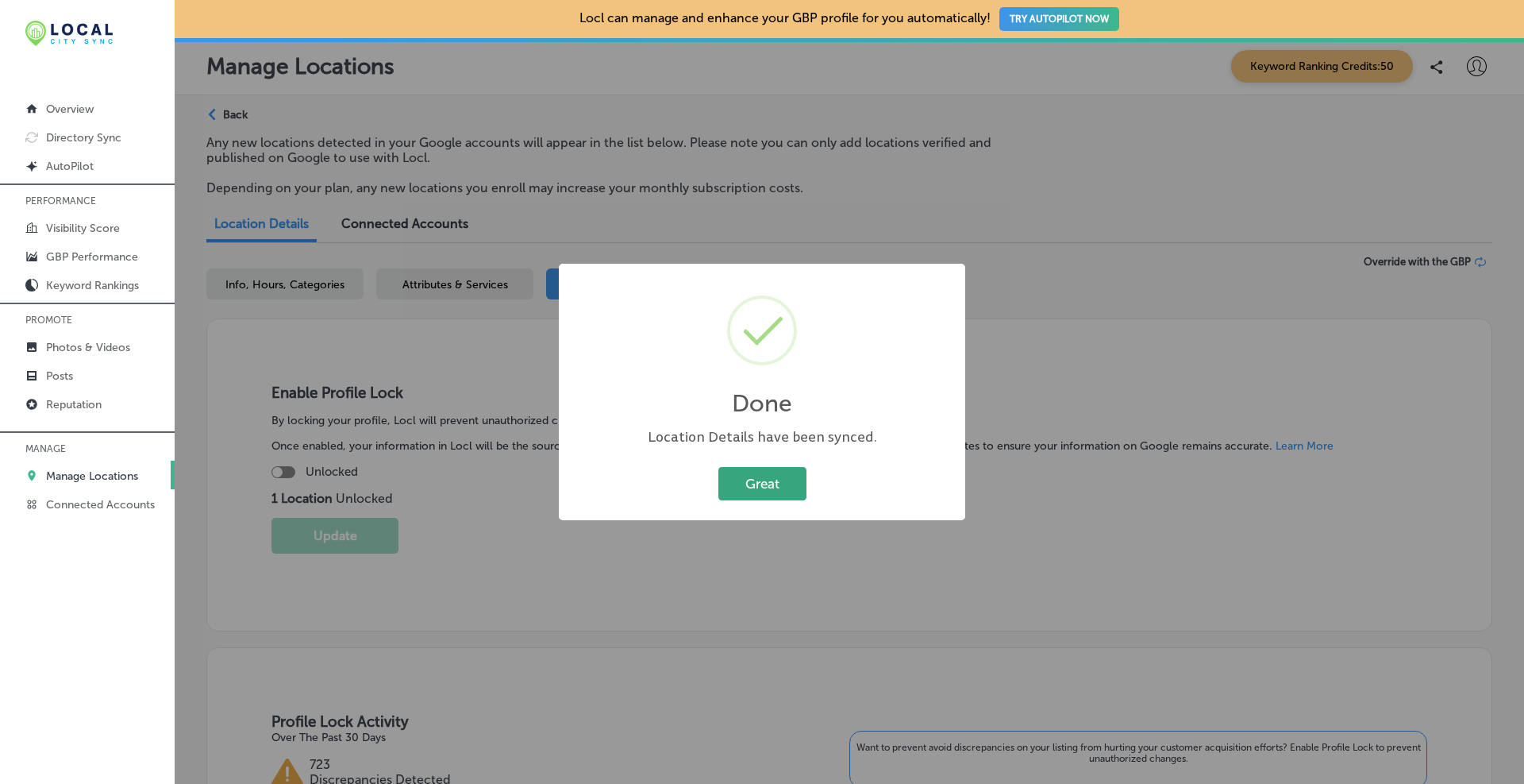
click at [748, 478] on button "Great" at bounding box center [762, 483] width 88 height 32
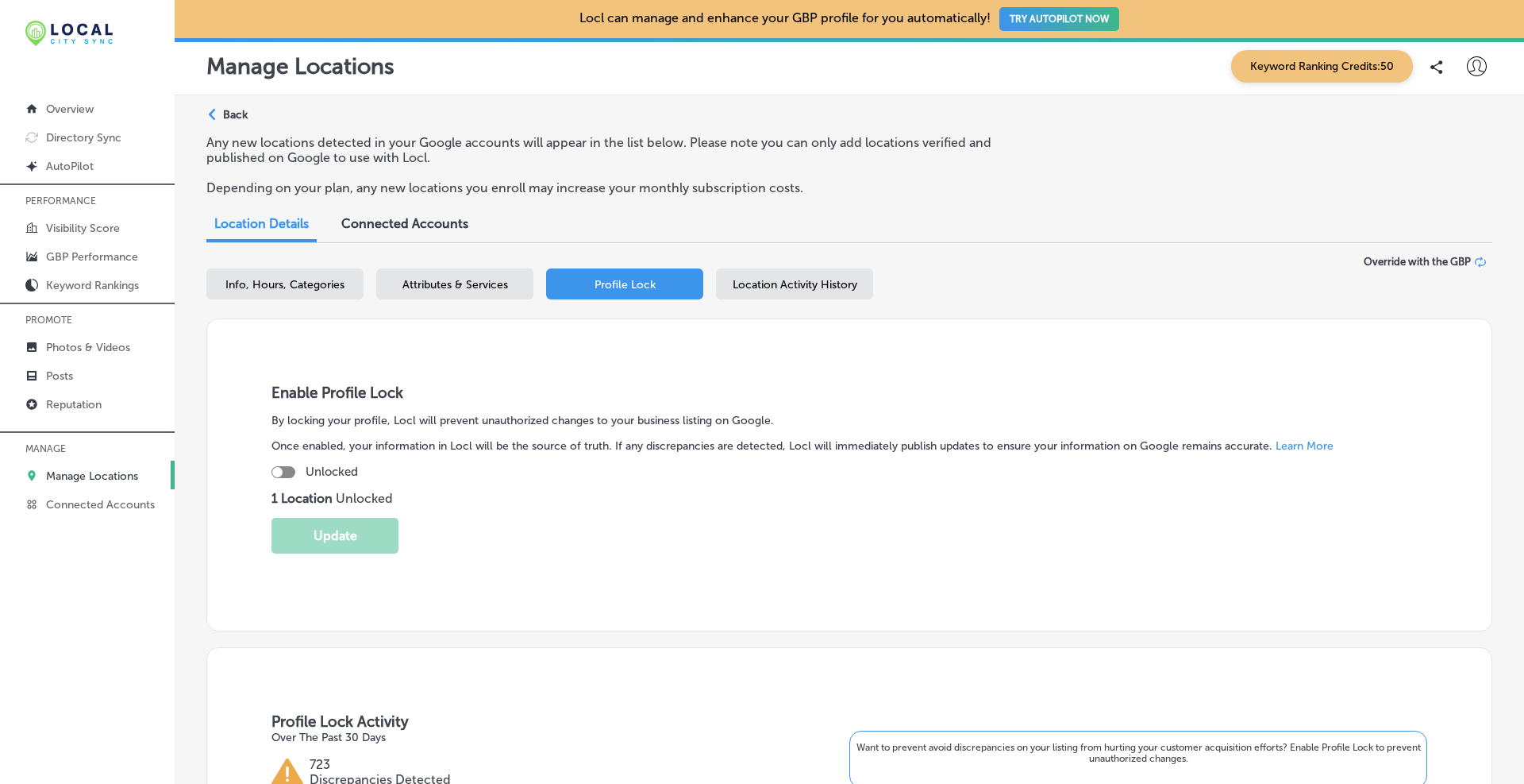
click at [277, 283] on span "Info, Hours, Categories" at bounding box center [285, 284] width 119 height 14
select select "US"
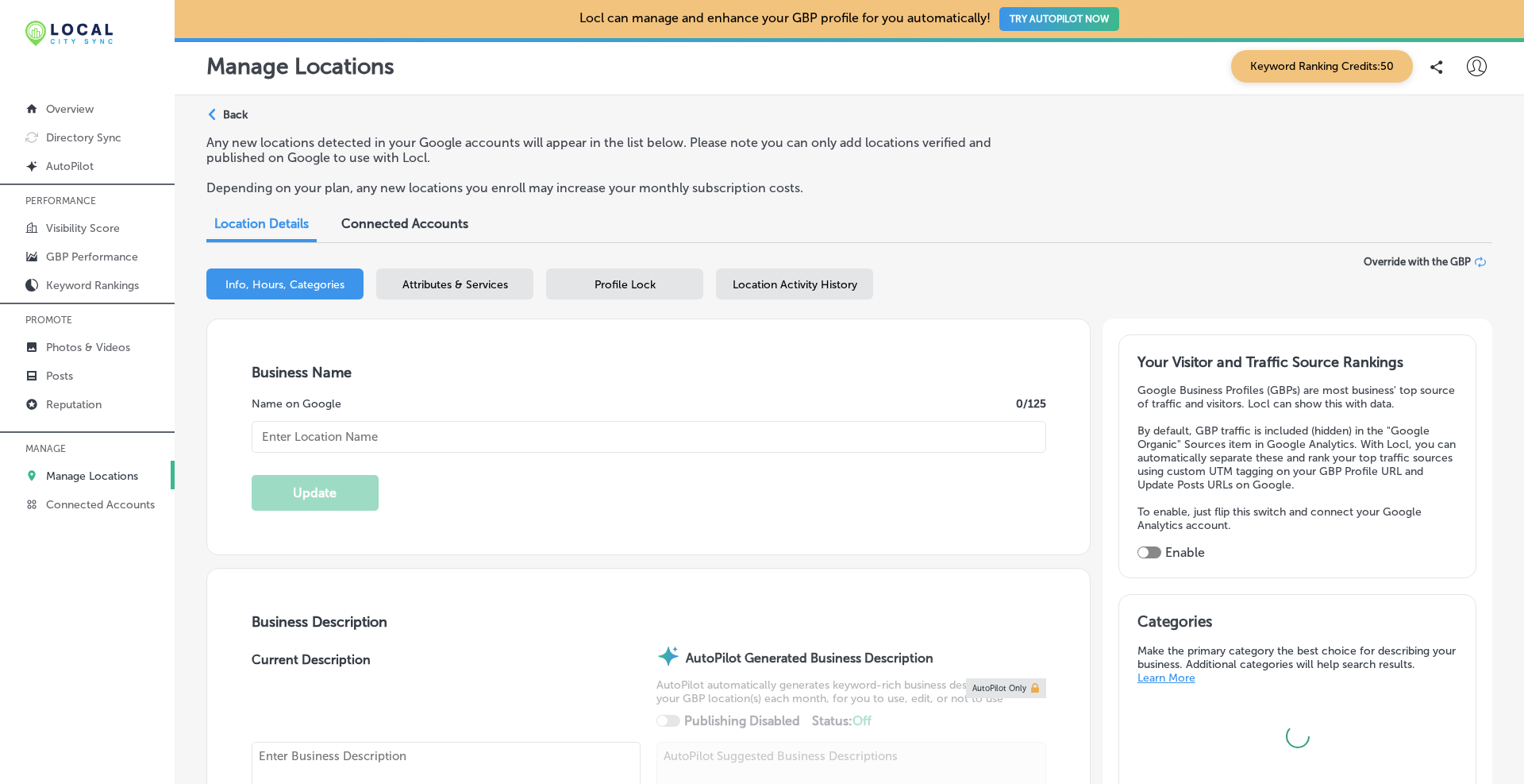
type input "Brandon J. Broderick, Personal Injury Attorney at Law"
type input "25 Main Street Suite C"
type input "Toms River"
type input "08753"
type input "US"
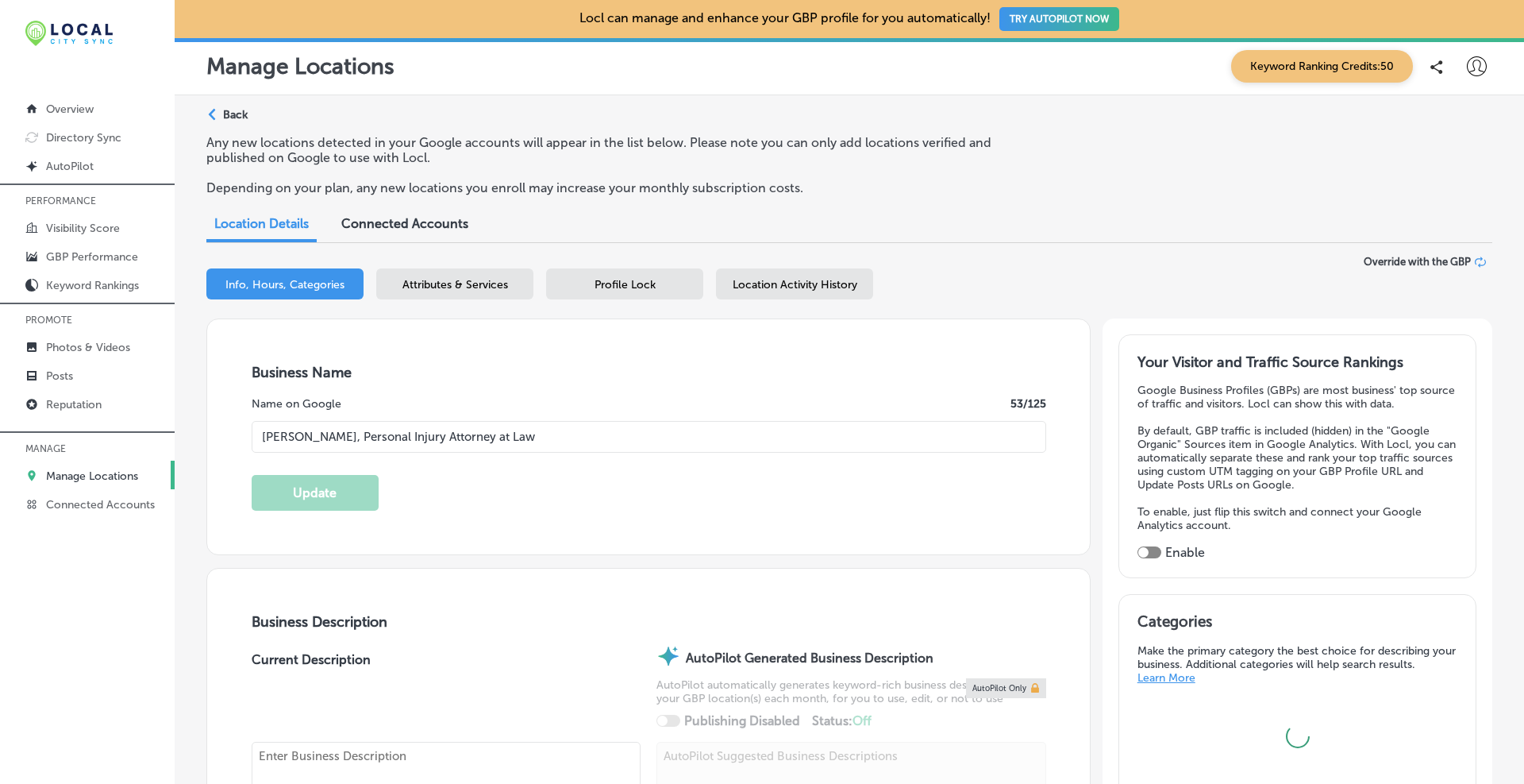
type input "https://www.brandonjbroderick.com/new-jersey/personal-injury-lawyer-toms-river?…"
type textarea "At Brandon J. Broderick, Personal Injury Attorney at Law, our Toms River, New J…"
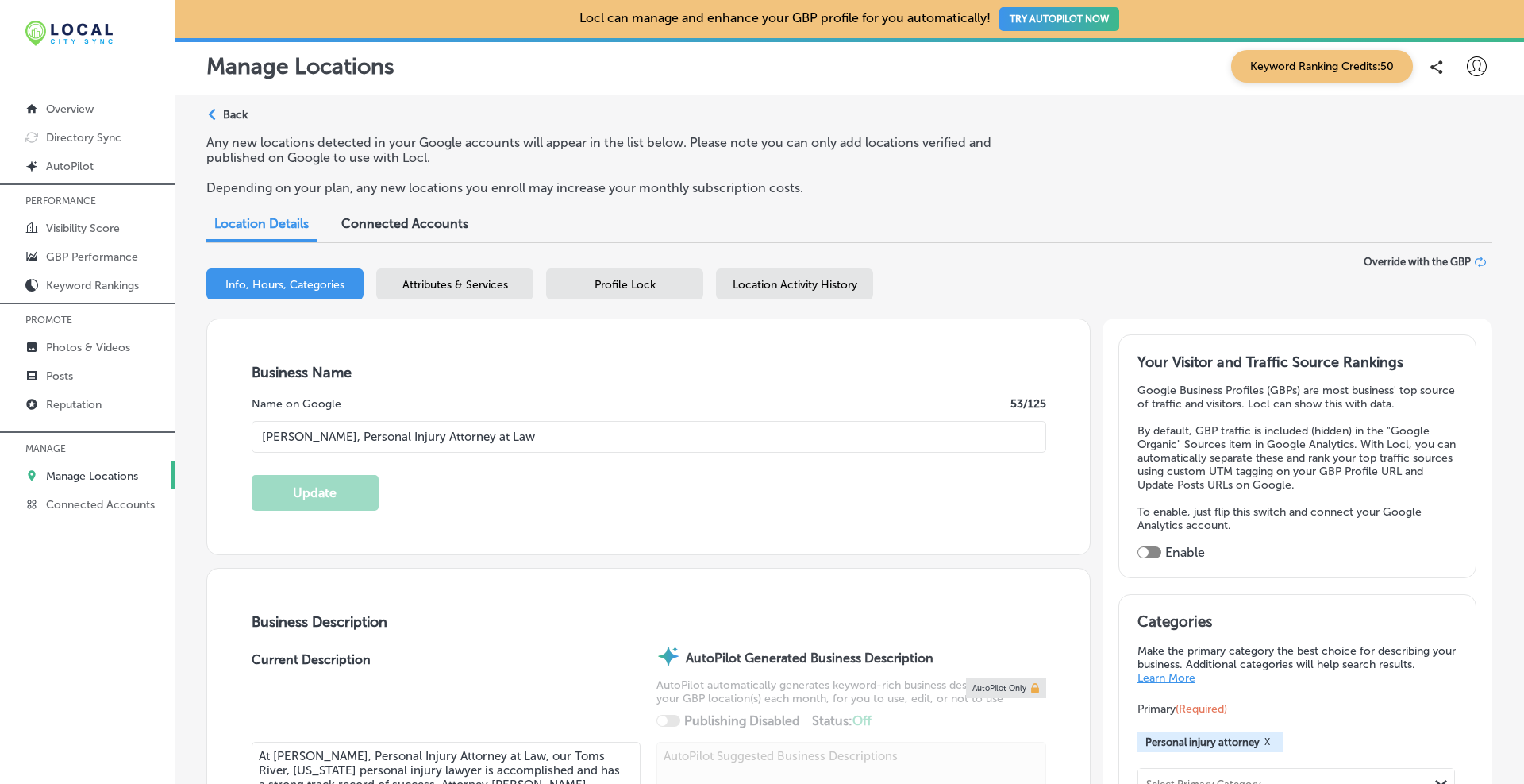
type input "+1 877 665 8403"
click at [789, 289] on span "Location Activity History" at bounding box center [796, 284] width 125 height 14
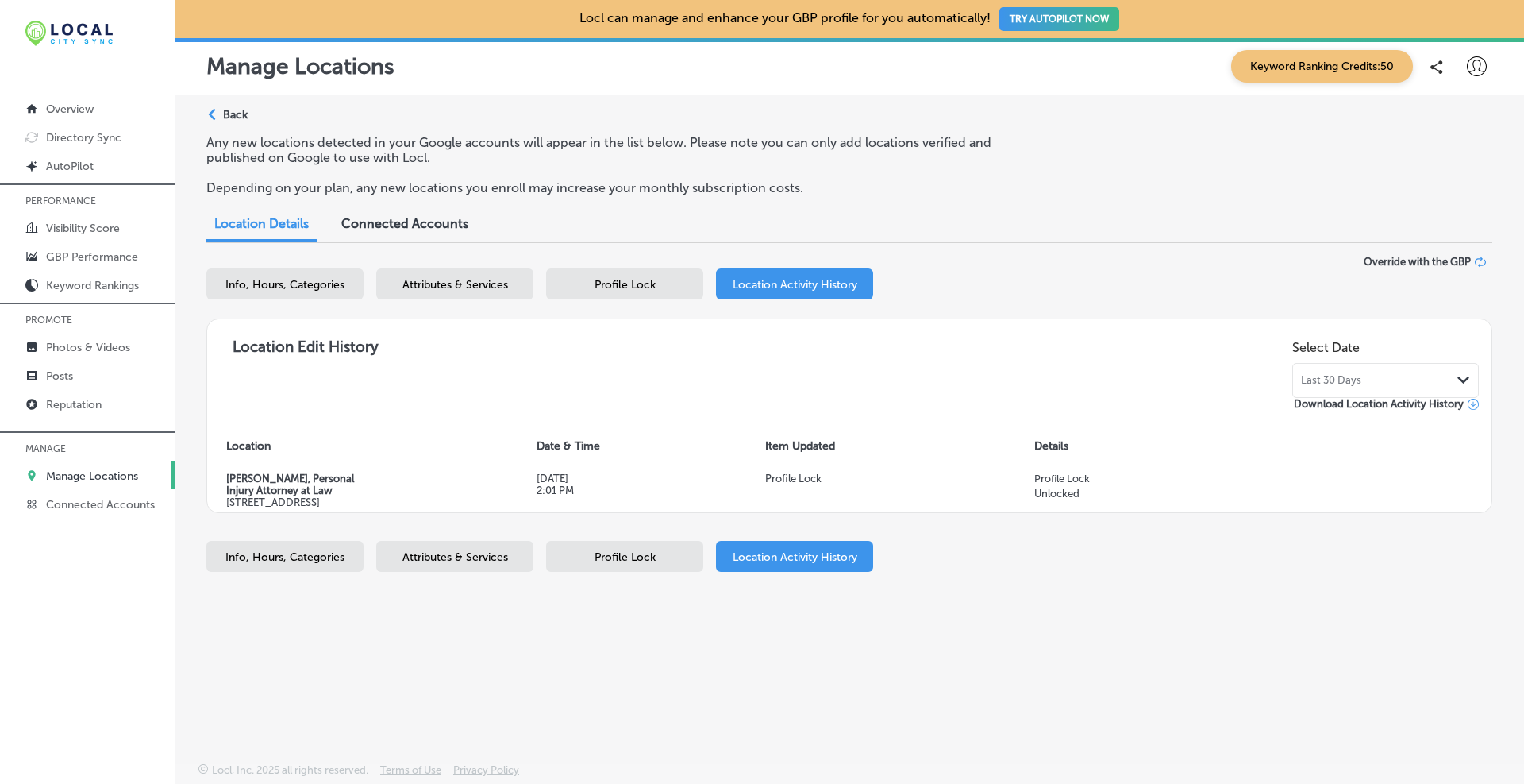
click at [601, 299] on div "Info, Hours, Categories Attributes & Services Profile Lock Location Activity Hi…" at bounding box center [849, 286] width 1286 height 37
click at [646, 277] on div "Profile Lock" at bounding box center [625, 283] width 157 height 31
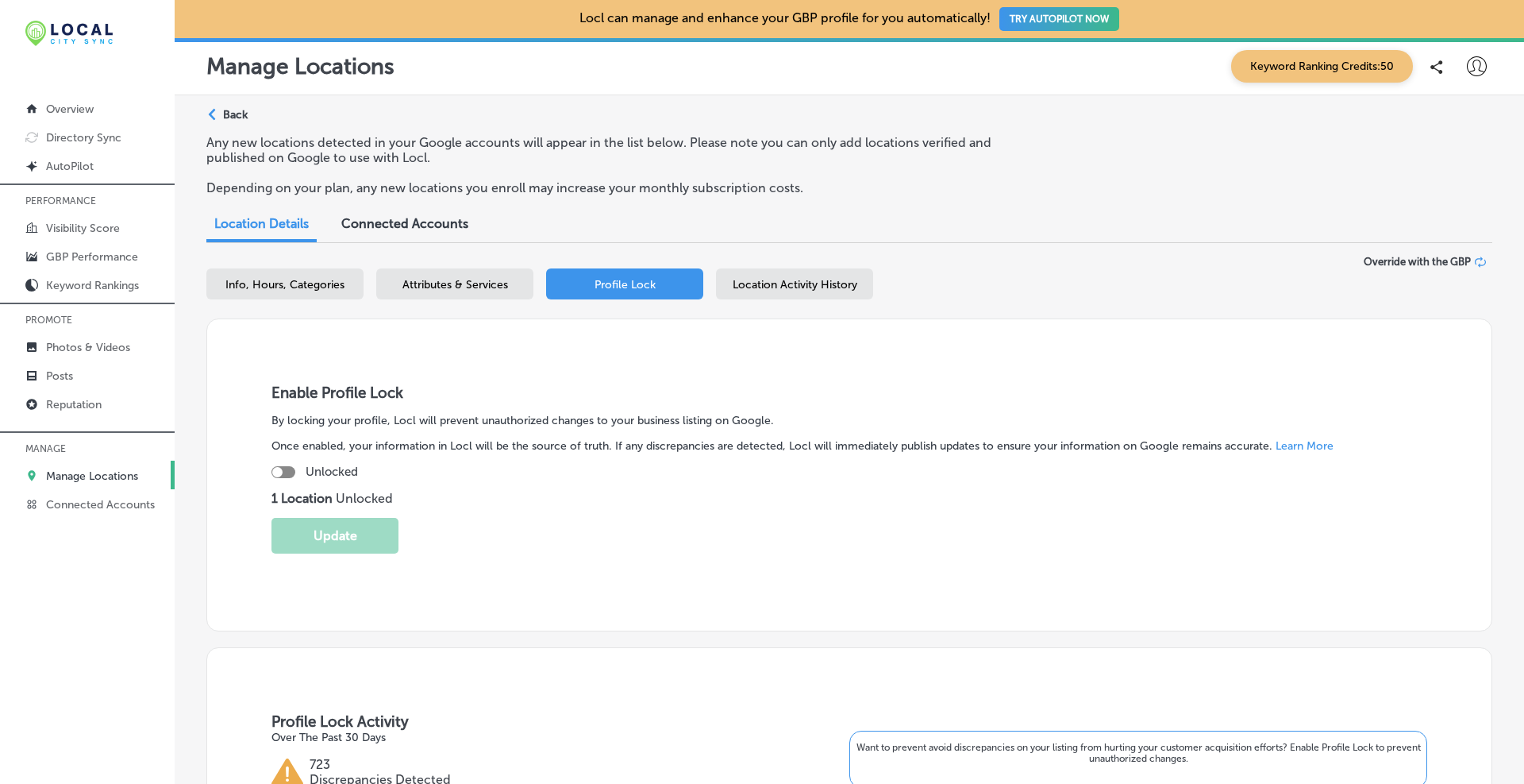
click at [286, 466] on div at bounding box center [283, 472] width 23 height 12
checkbox input "true"
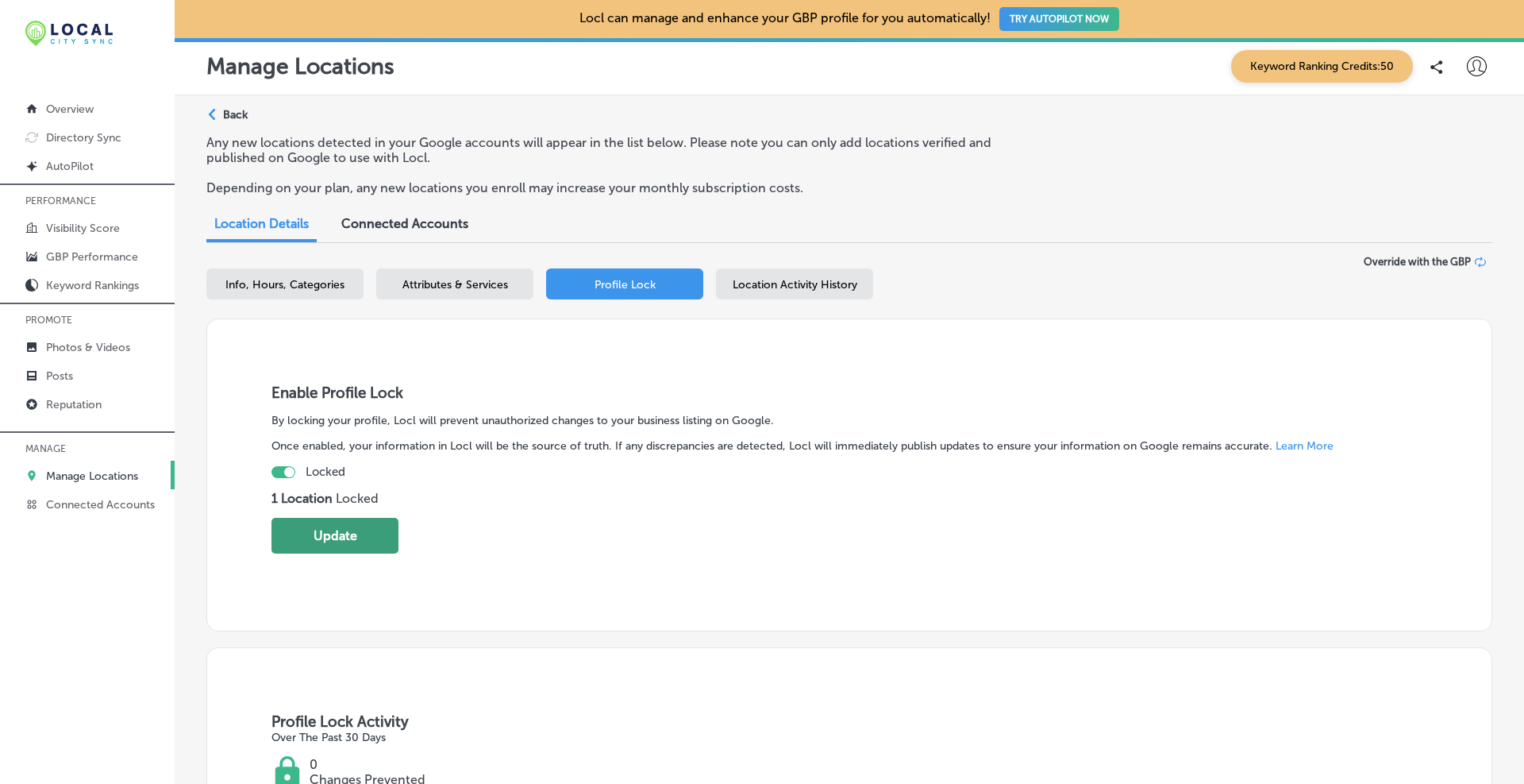
click at [311, 527] on button "Update" at bounding box center [335, 536] width 127 height 36
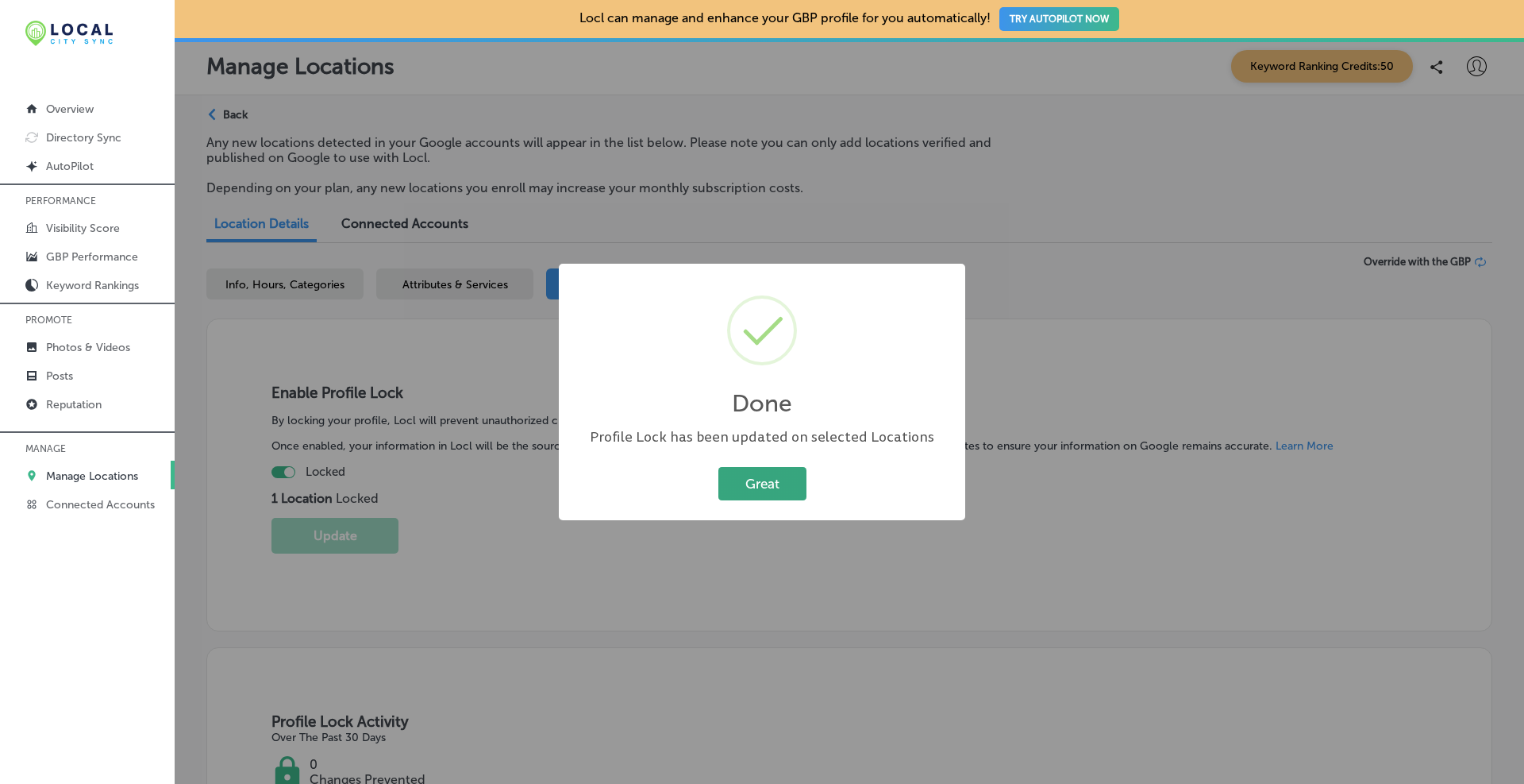
click at [786, 475] on button "Great" at bounding box center [762, 483] width 88 height 32
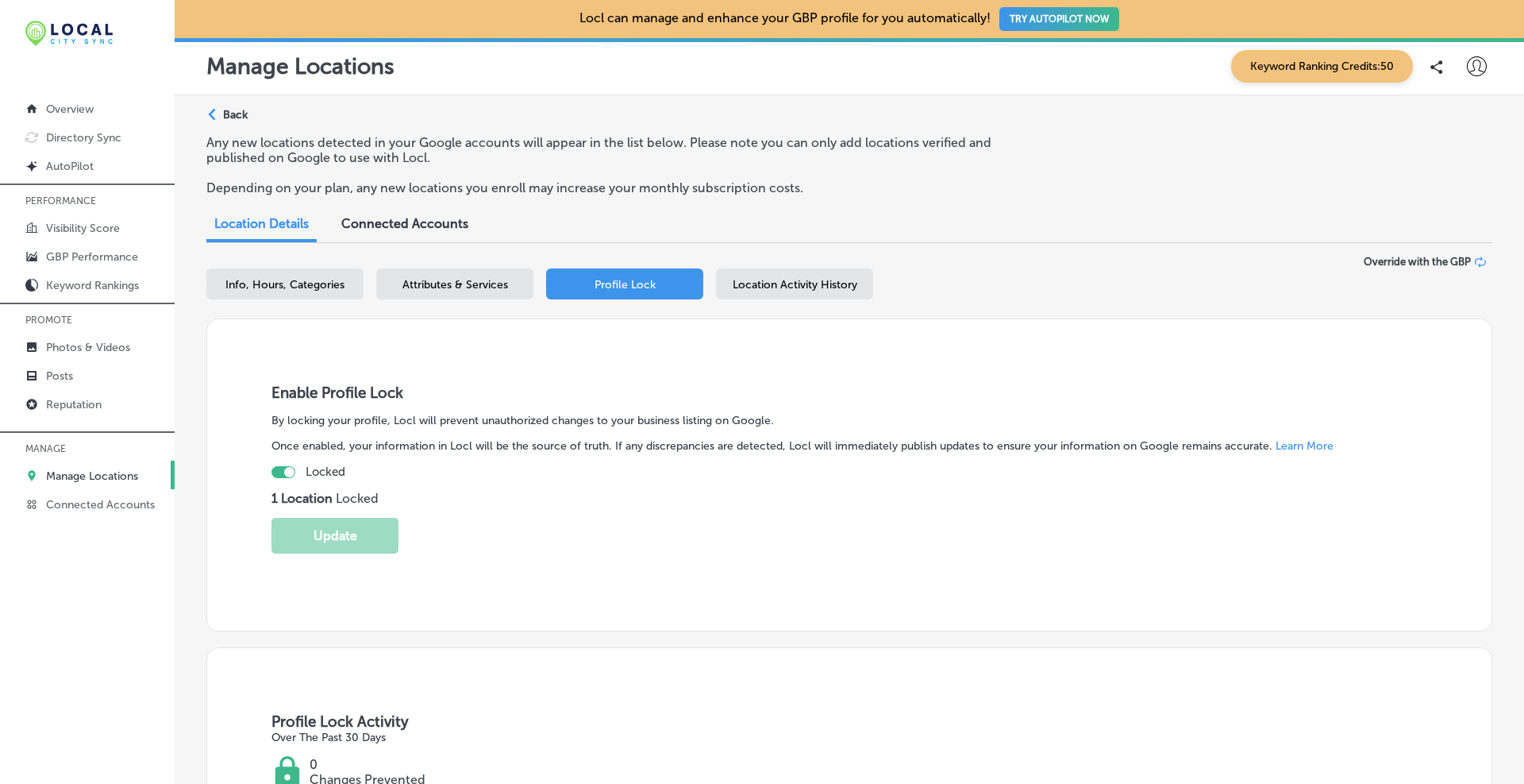
click at [278, 288] on span "Info, Hours, Categories" at bounding box center [285, 284] width 119 height 14
select select "US"
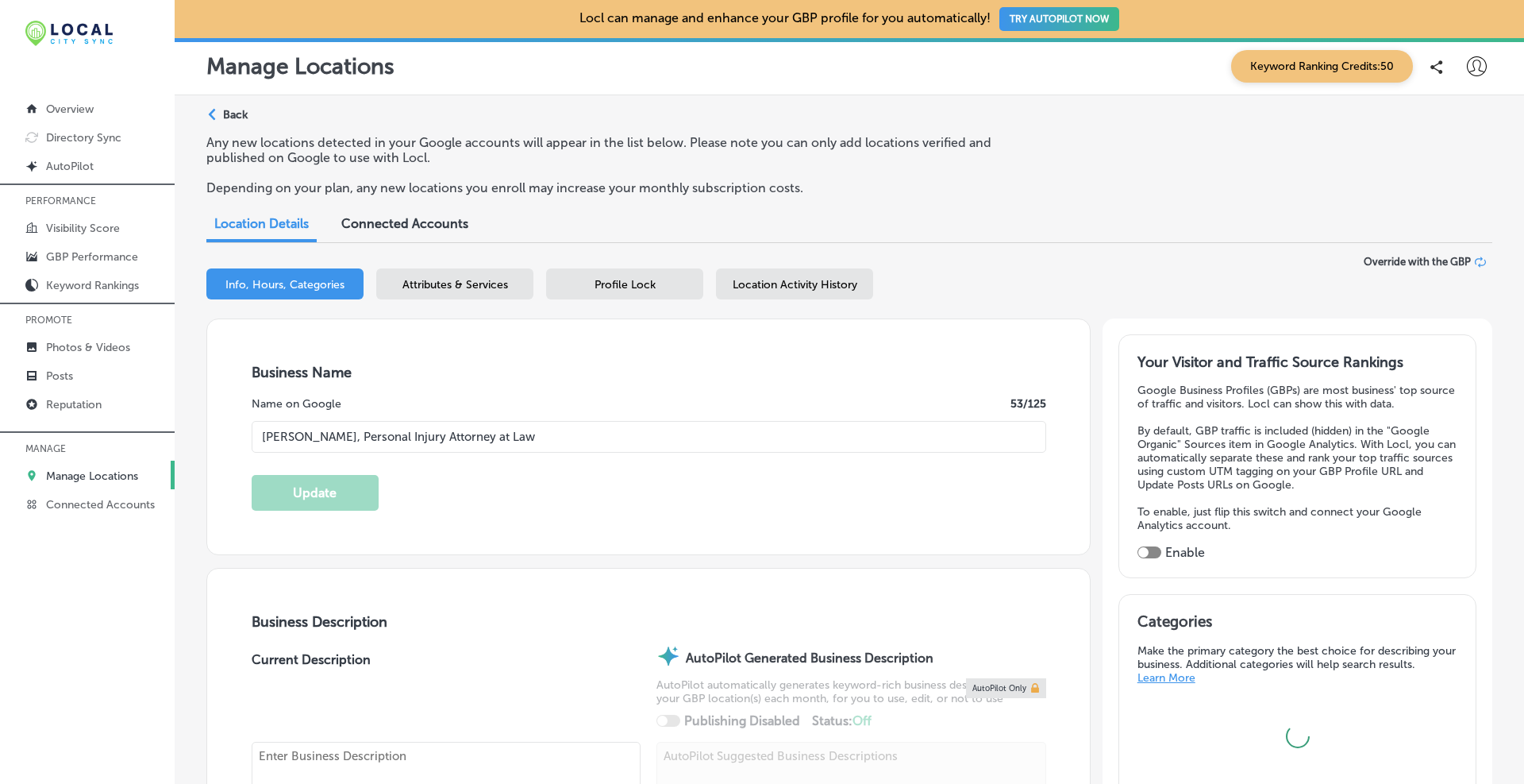
type input "25 Main Street Suite C"
type input "Toms River"
type input "08753"
type input "US"
type input "https://www.brandonjbroderick.com/new-jersey/personal-injury-lawyer-toms-river?…"
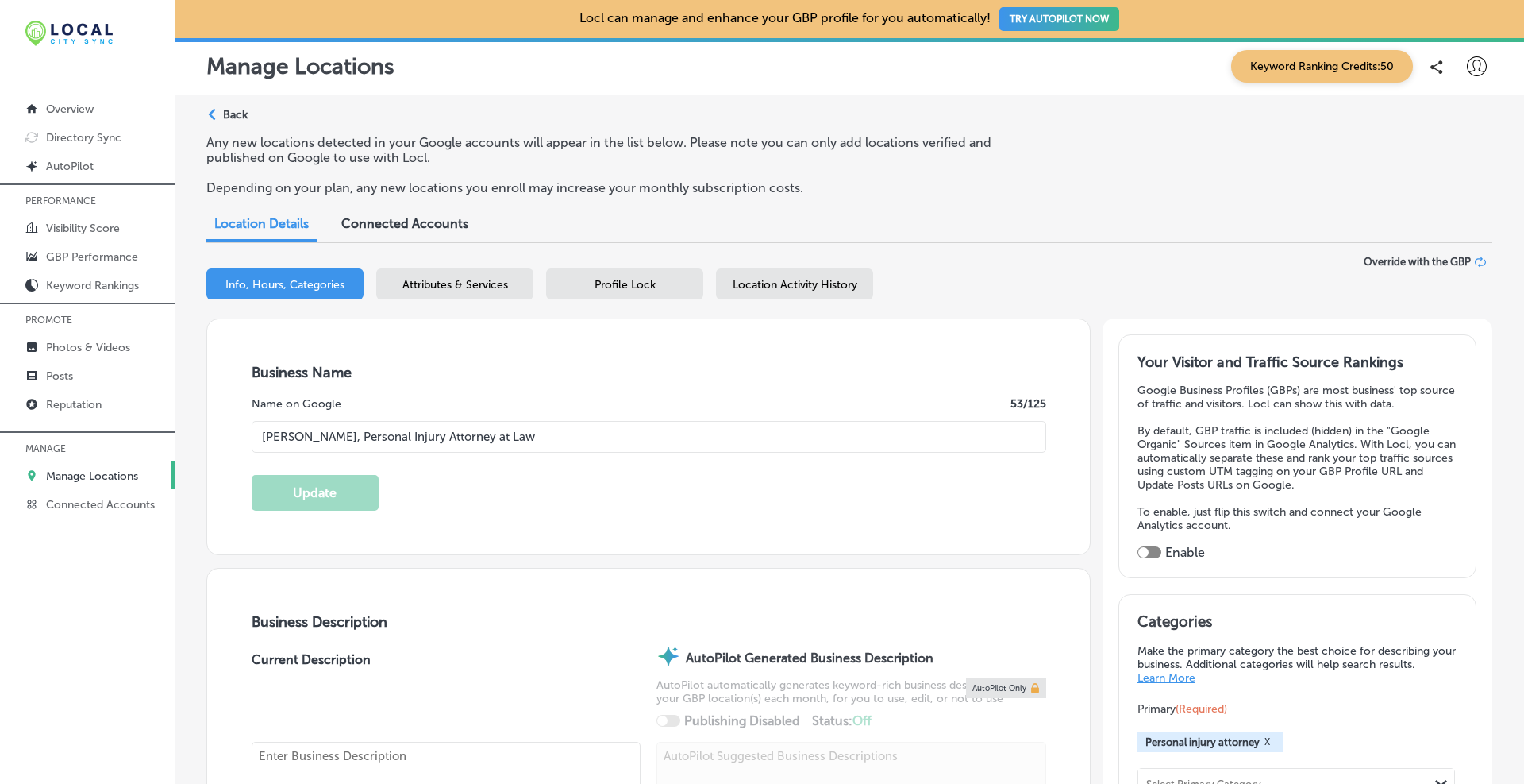
type textarea "At Brandon J. Broderick, Personal Injury Attorney at Law, our Toms River, New J…"
type input "+1 877 665 8403"
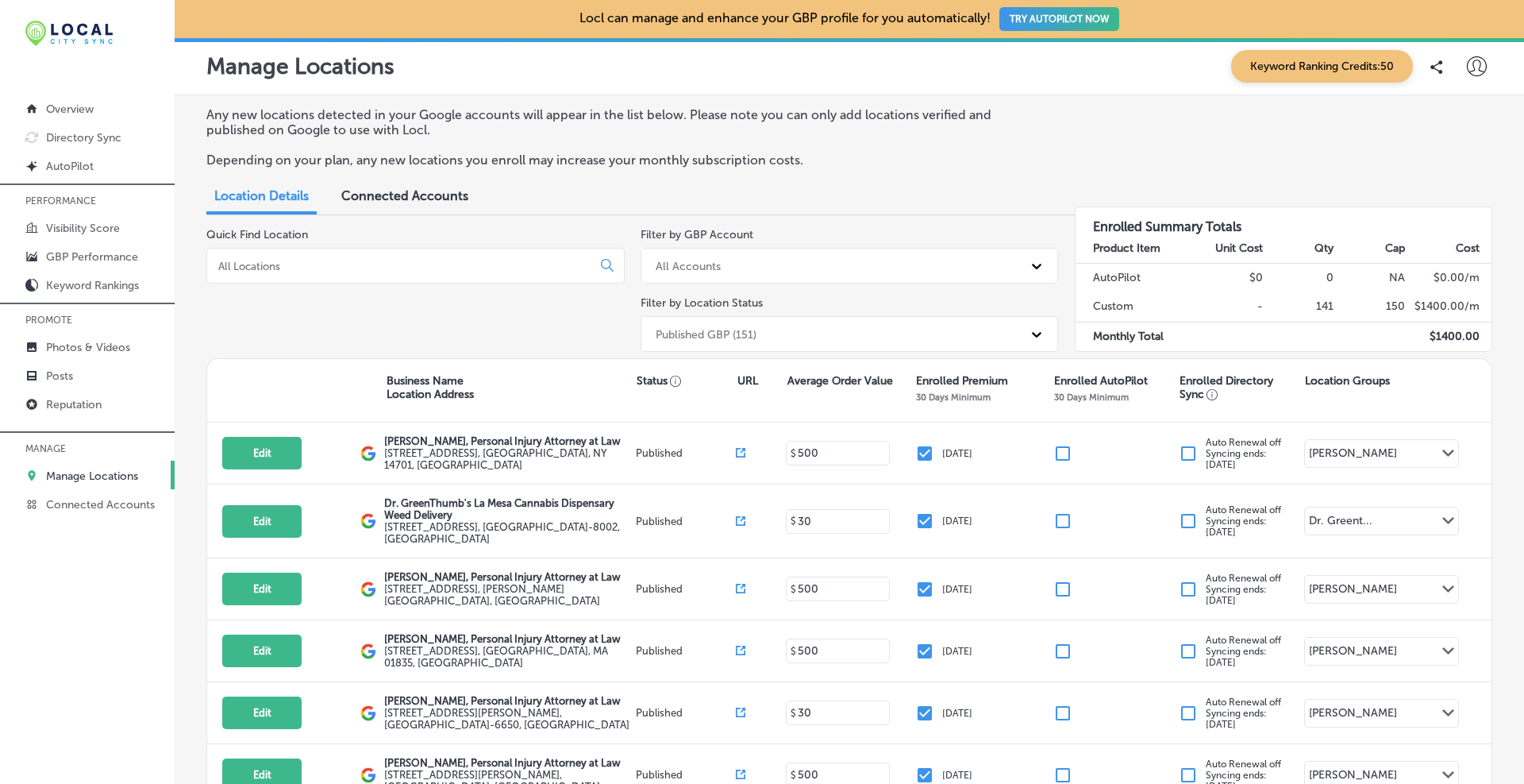
click at [341, 260] on input at bounding box center [403, 266] width 371 height 15
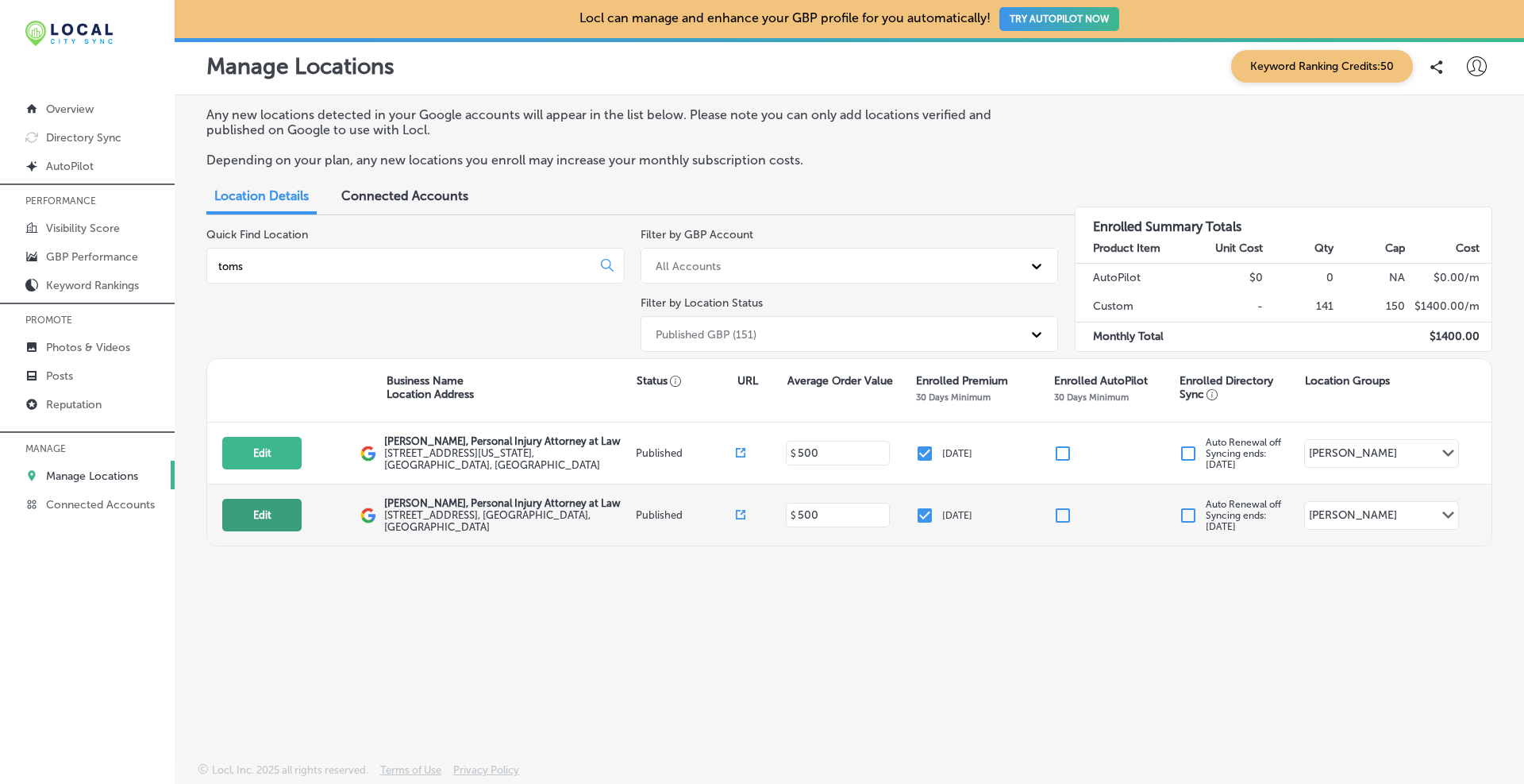
type input "toms"
click at [268, 522] on button "Edit" at bounding box center [261, 514] width 79 height 32
select select "US"
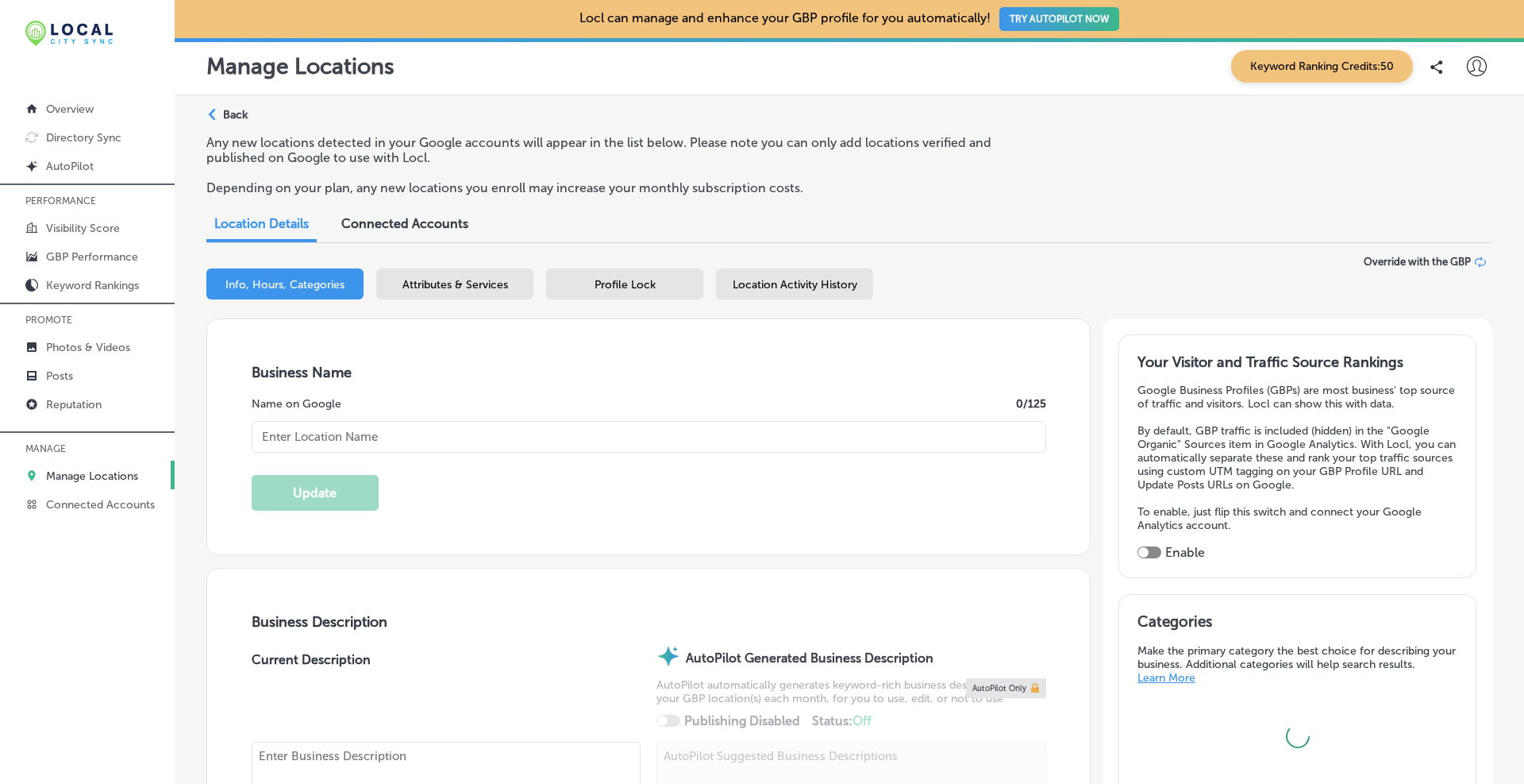
type input "Brandon J. Broderick, Personal Injury Attorney at Law"
type input "25 Main Street Suite C"
type input "Toms River"
type input "08753"
type input "US"
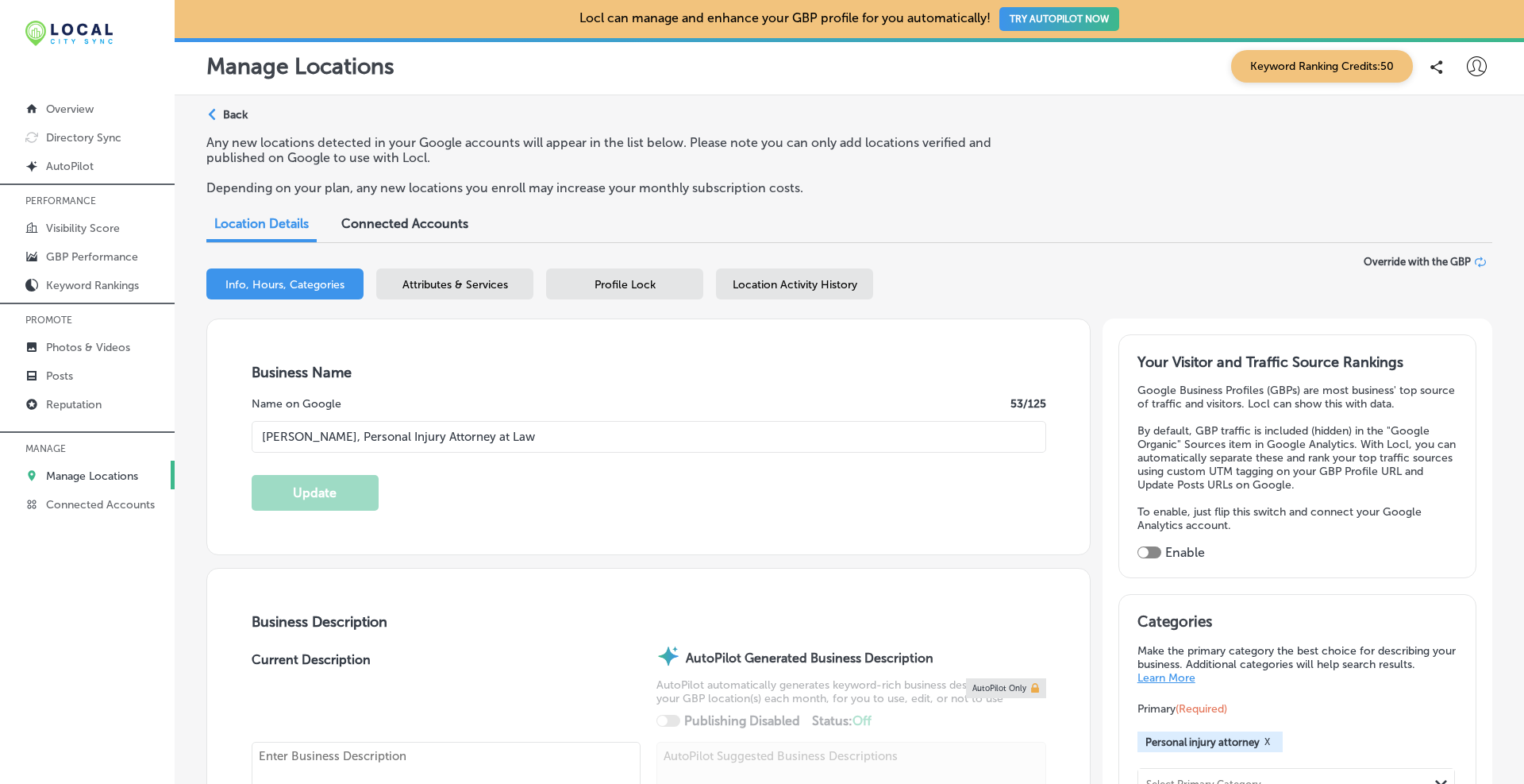
type input "https://www.brandonjbroderick.com/new-jersey/personal-injury-lawyer-toms-river?…"
type textarea "At Brandon J. Broderick, Personal Injury Attorney at Law, our Toms River, New J…"
type input "+1 877 665 8403"
click at [584, 427] on input "Brandon J. Broderick, Personal Injury Attorney at Law" at bounding box center [648, 436] width 795 height 31
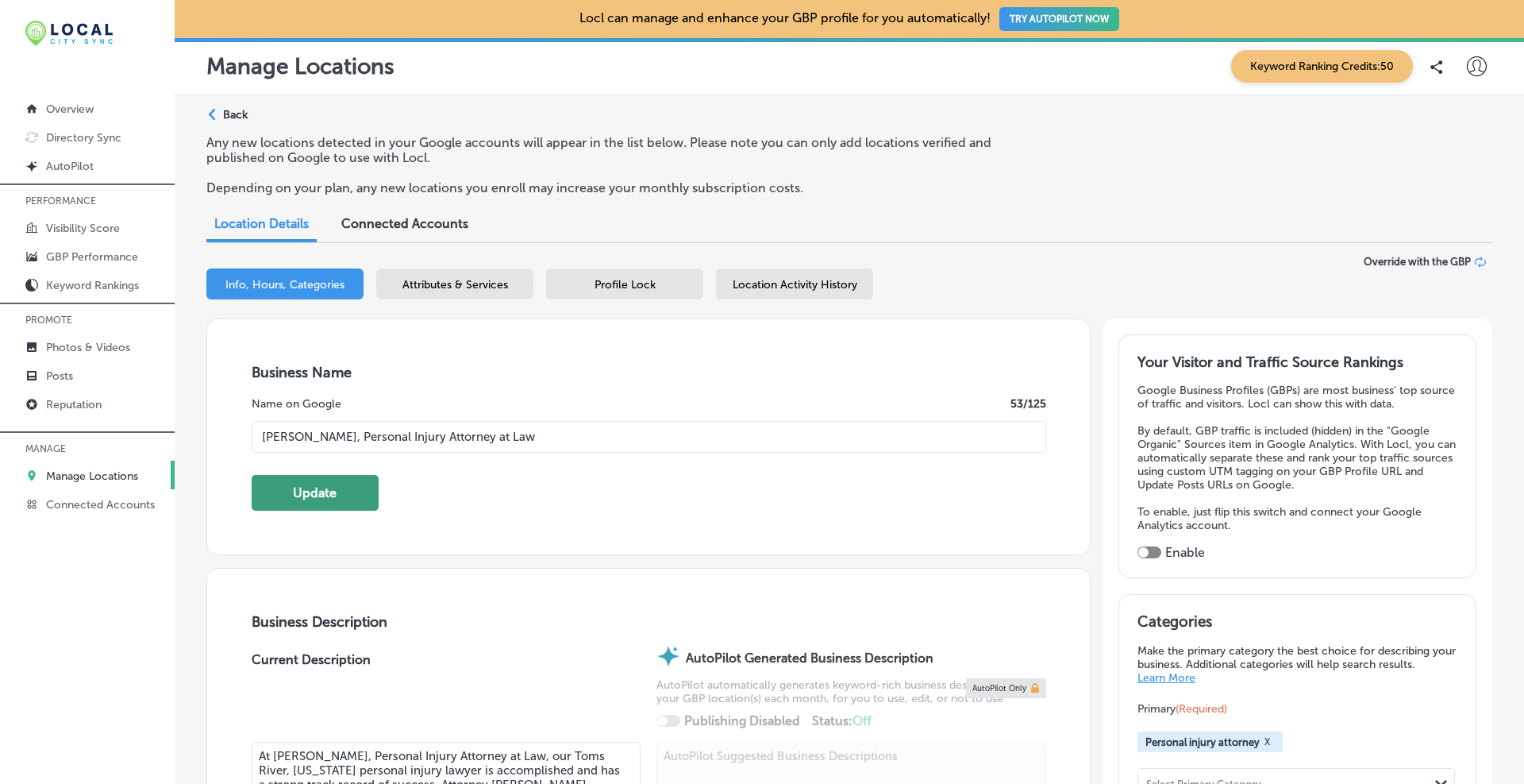
click at [316, 487] on button "Update" at bounding box center [315, 493] width 127 height 36
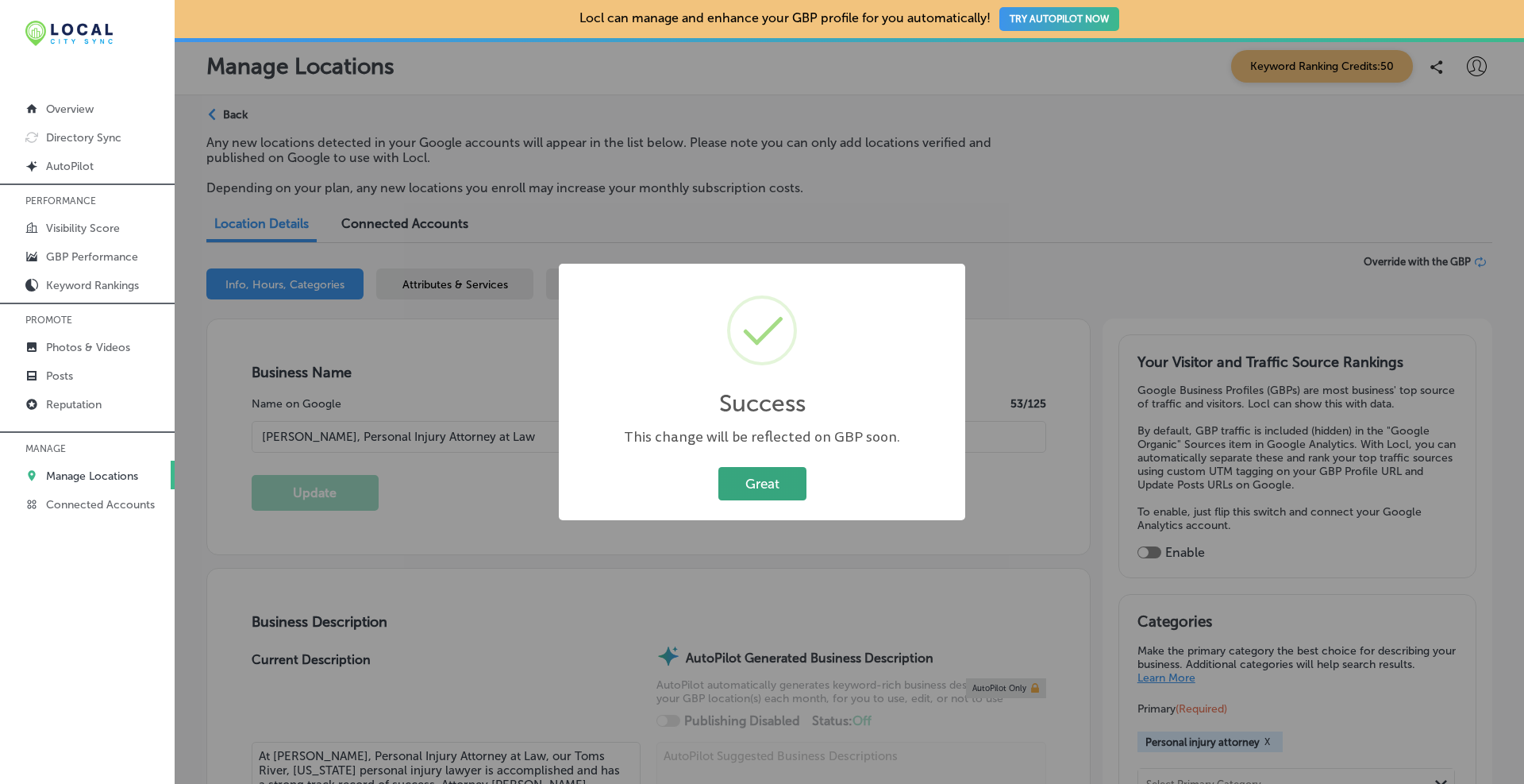
click at [774, 468] on button "Great" at bounding box center [762, 483] width 88 height 32
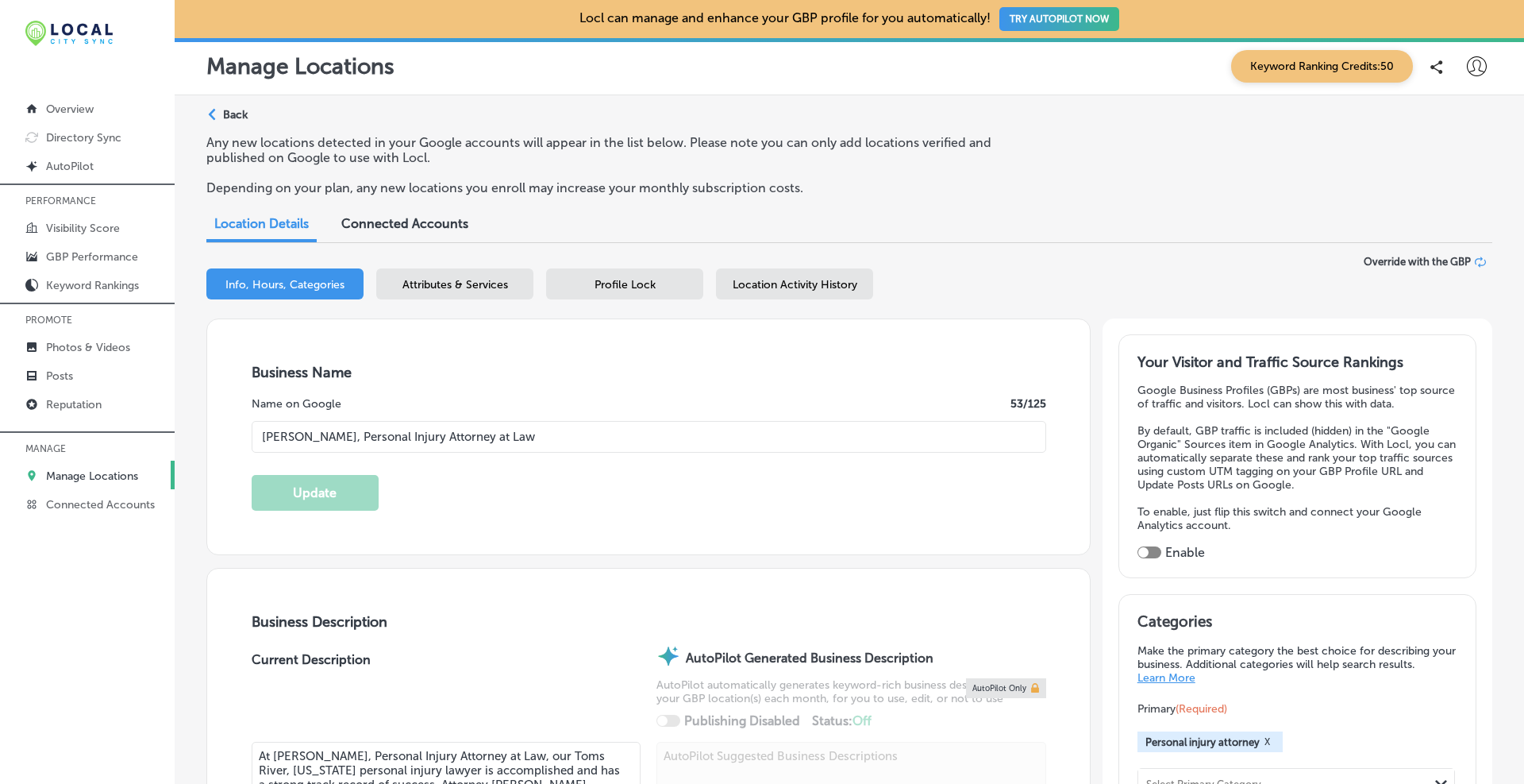
click at [773, 437] on input "Brandon J. Broderick, Personal Injury Attorney at Law" at bounding box center [648, 436] width 795 height 31
click at [565, 430] on input "Brandon J. Broderick, Personal Injury Attorney at Law" at bounding box center [648, 436] width 795 height 31
type input "Brandon J. Broderick, Personal Injury Attorney at Law"
click at [323, 494] on button "Update" at bounding box center [315, 493] width 127 height 36
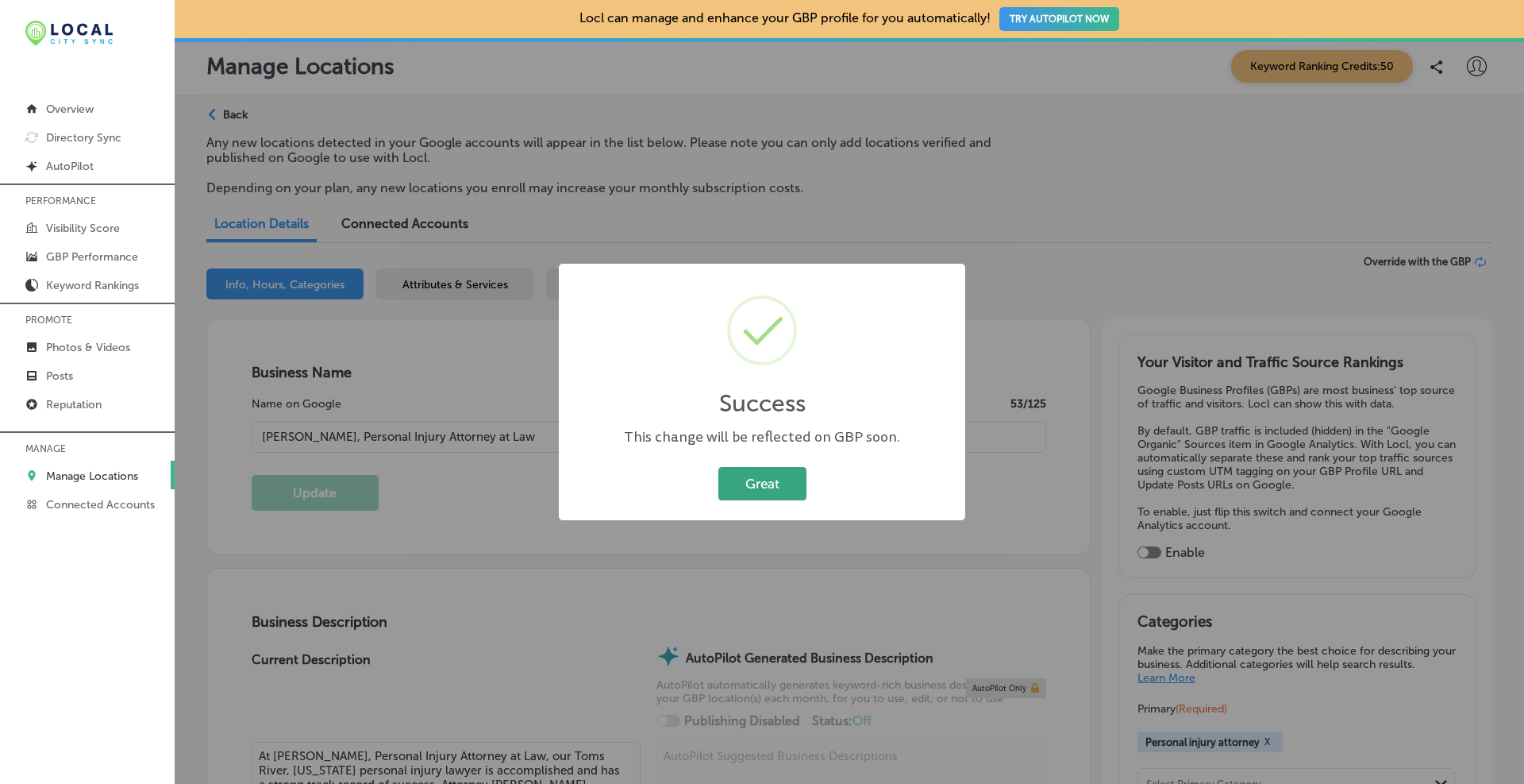
click at [760, 477] on button "Great" at bounding box center [762, 483] width 88 height 32
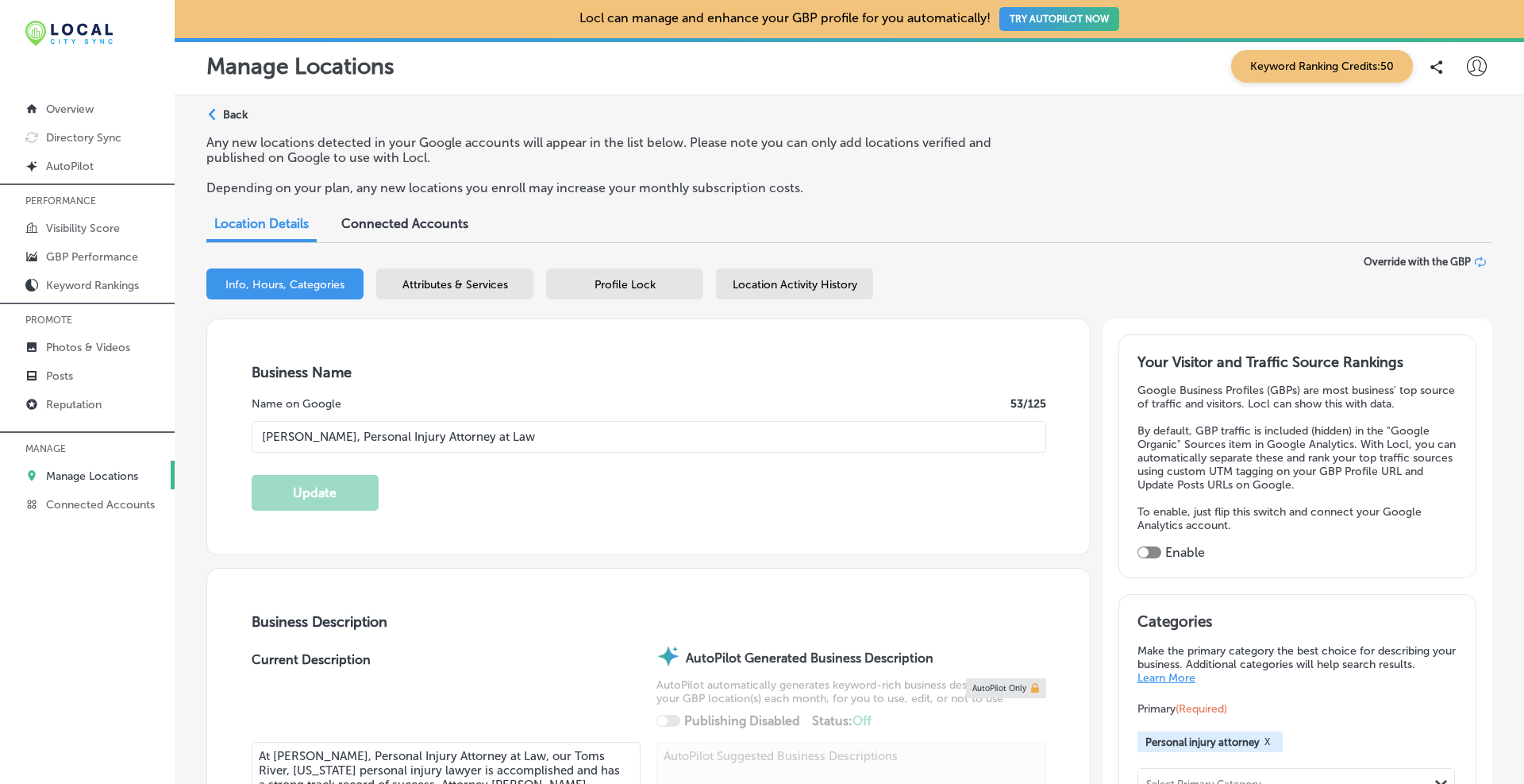
drag, startPoint x: 634, startPoint y: 429, endPoint x: 72, endPoint y: 471, distance: 563.6
click at [72, 471] on div "iconmonstr-menu-thin copy Created with Sketch. Overview Directory Sync Created …" at bounding box center [762, 392] width 1524 height 784
